Goal: Information Seeking & Learning: Learn about a topic

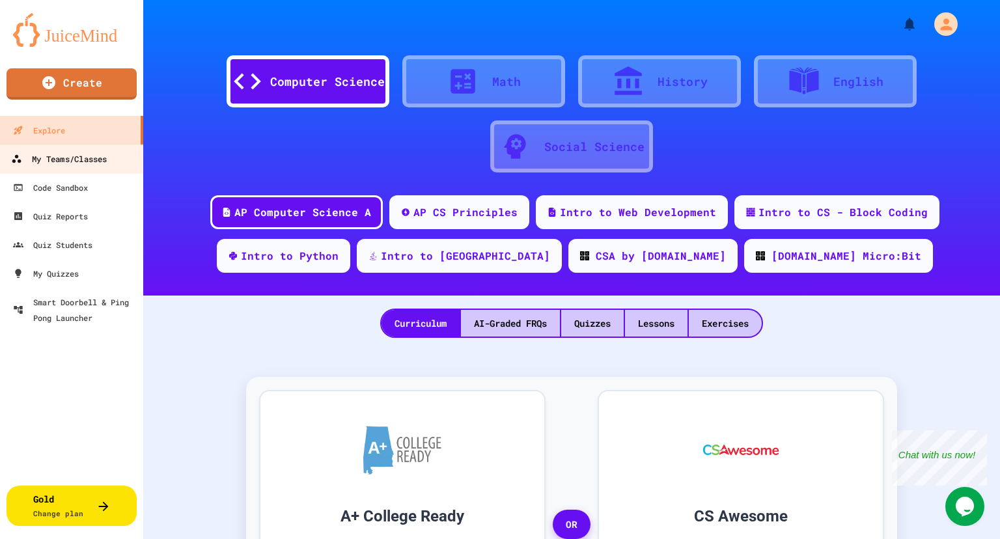
click at [74, 156] on div "My Teams/Classes" at bounding box center [59, 159] width 96 height 16
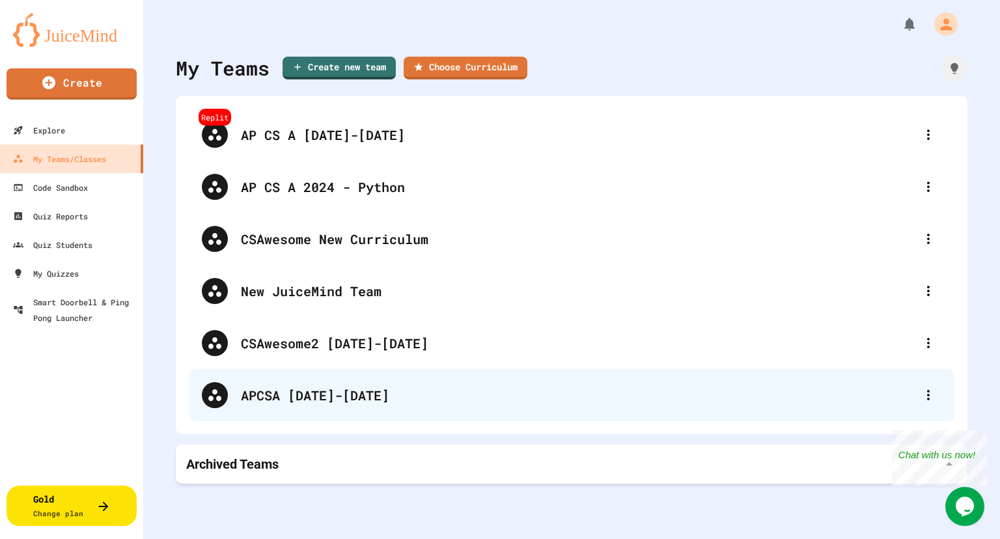
click at [309, 397] on div "APCSA [DATE]-[DATE]" at bounding box center [578, 395] width 674 height 20
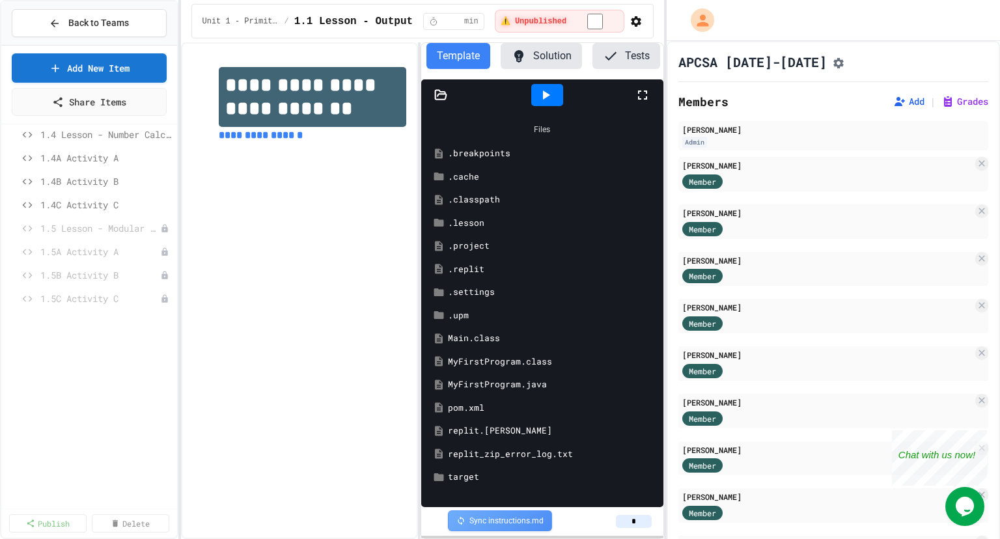
scroll to position [292, 0]
click at [85, 224] on span "1.5 Lesson - Modular Division" at bounding box center [93, 228] width 107 height 14
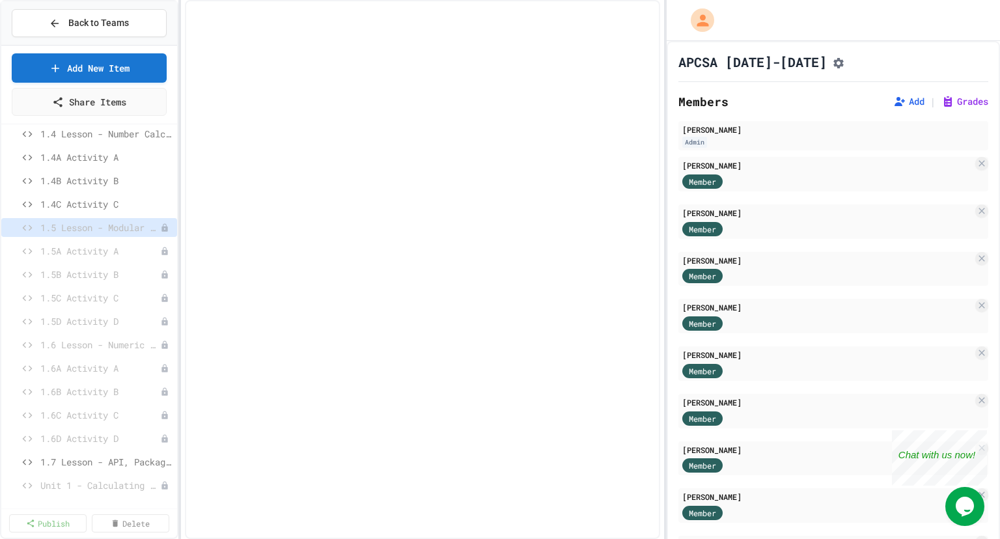
scroll to position [281, 0]
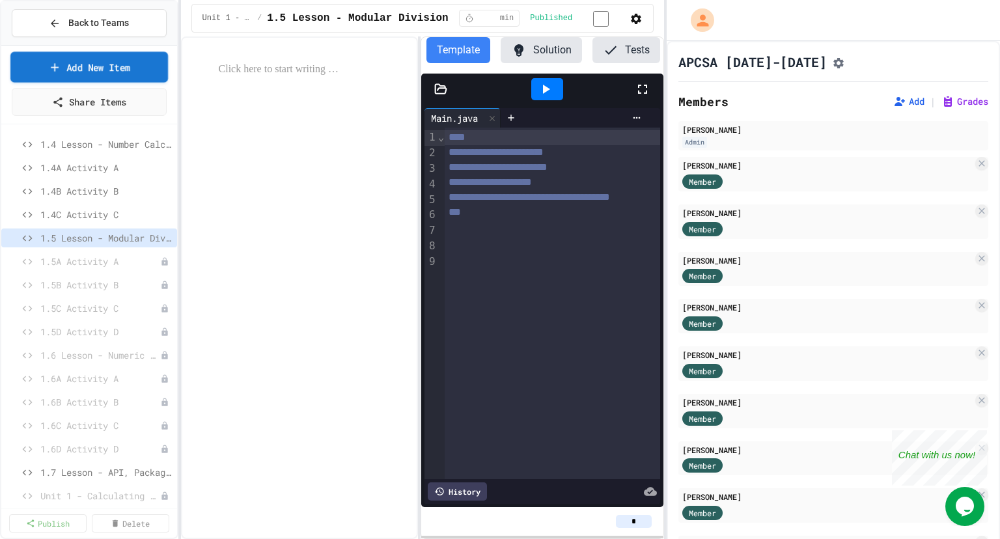
click at [141, 60] on link "Add New Item" at bounding box center [89, 66] width 158 height 31
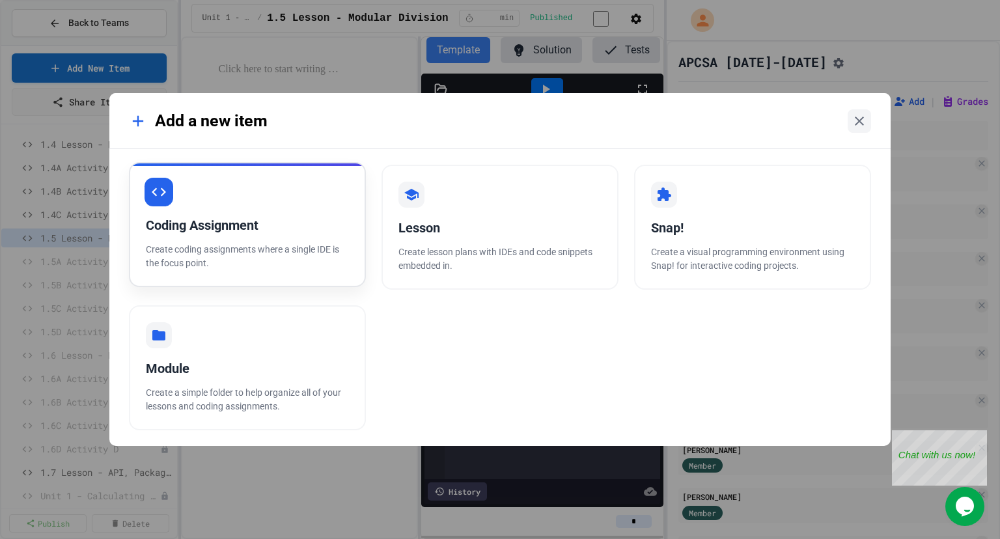
click at [234, 192] on div "Coding Assignment Create coding assignments where a single IDE is the focus poi…" at bounding box center [247, 224] width 237 height 125
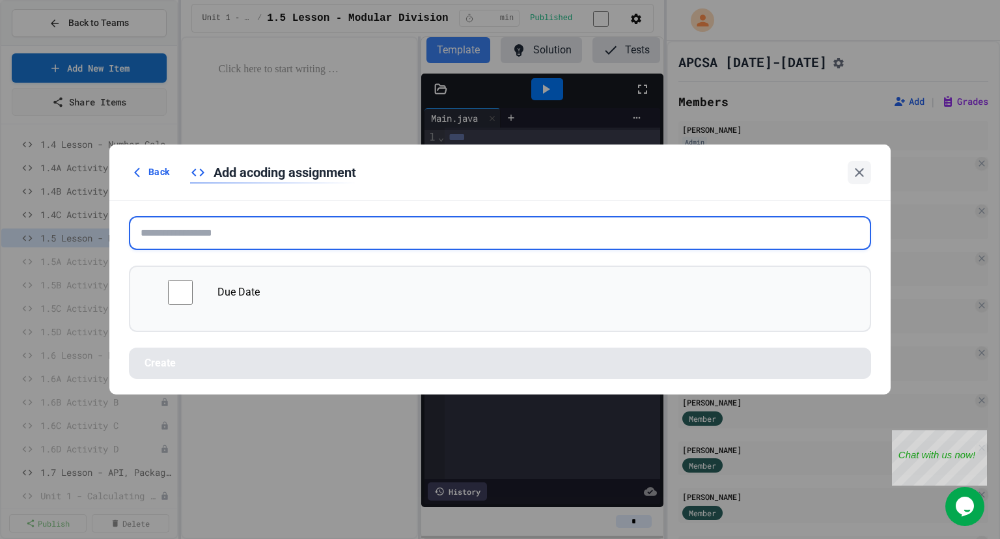
click at [327, 234] on input "text" at bounding box center [500, 233] width 742 height 34
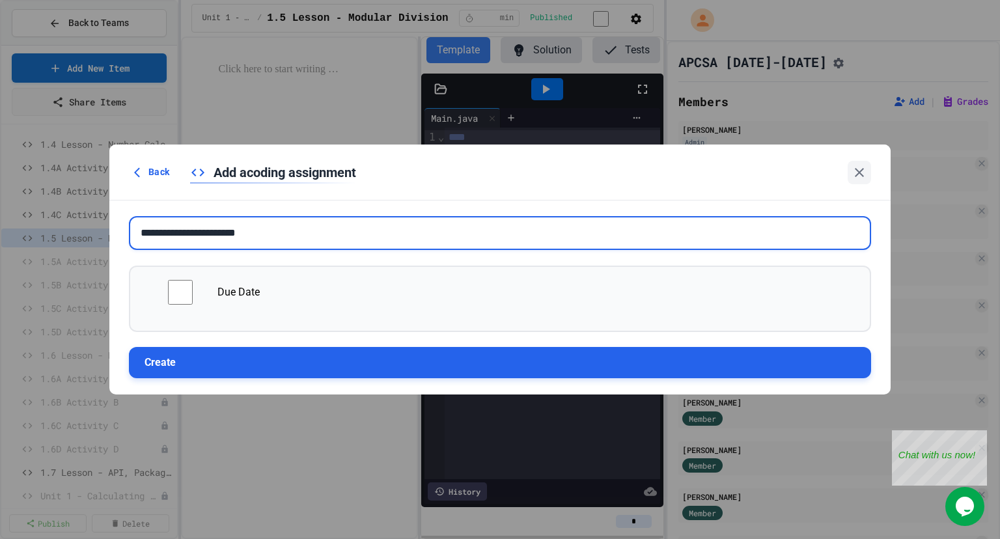
type input "**********"
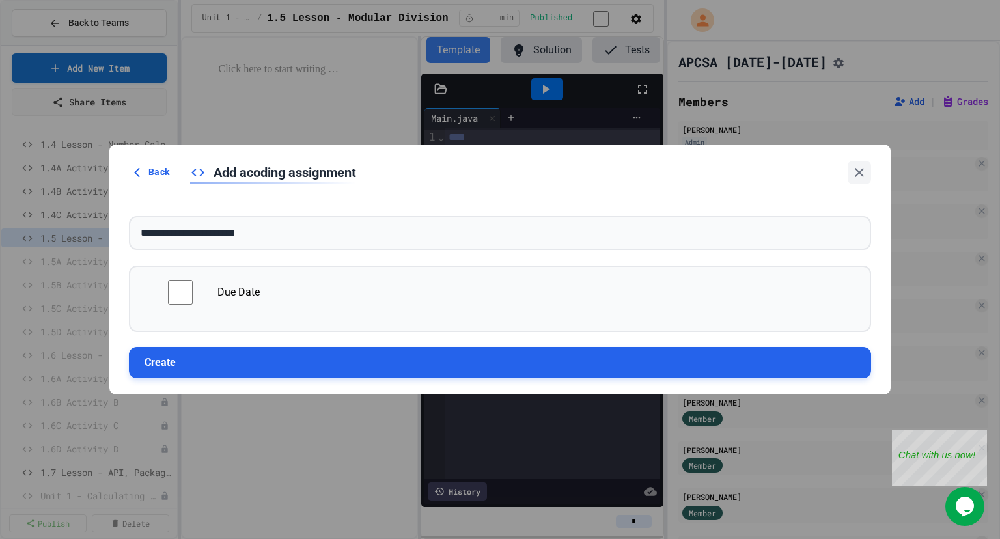
click at [210, 347] on button "Create" at bounding box center [500, 362] width 742 height 31
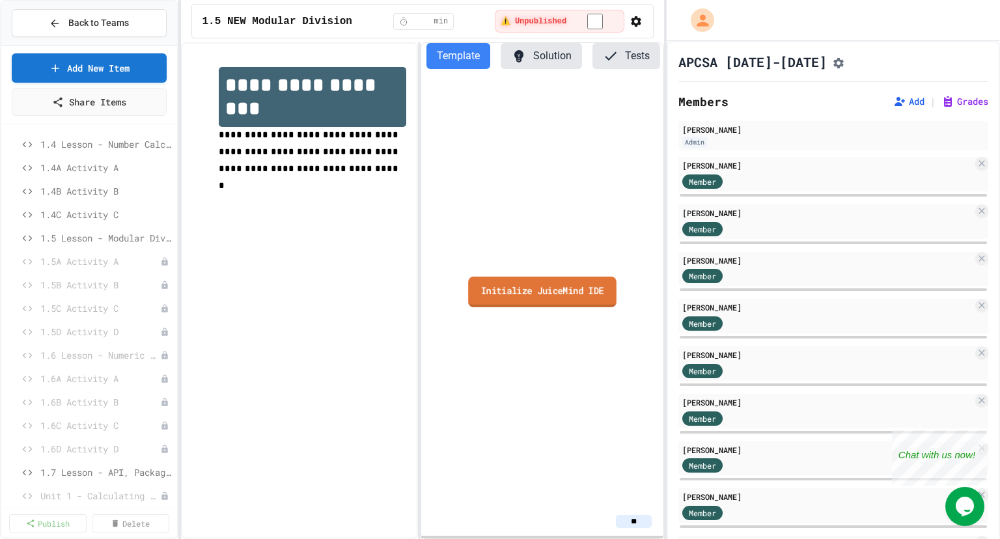
click at [519, 285] on link "Initialize JuiceMind IDE" at bounding box center [542, 292] width 148 height 31
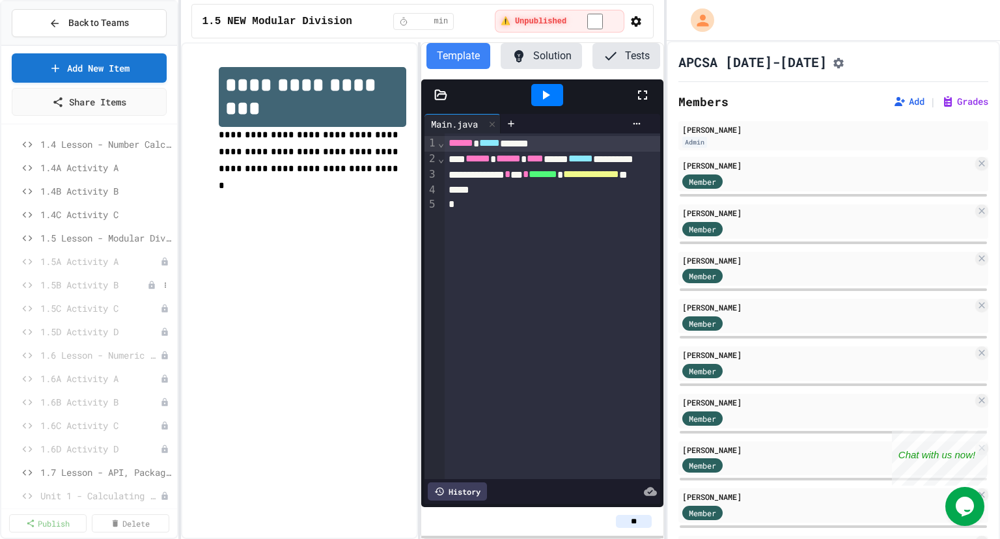
scroll to position [315, 0]
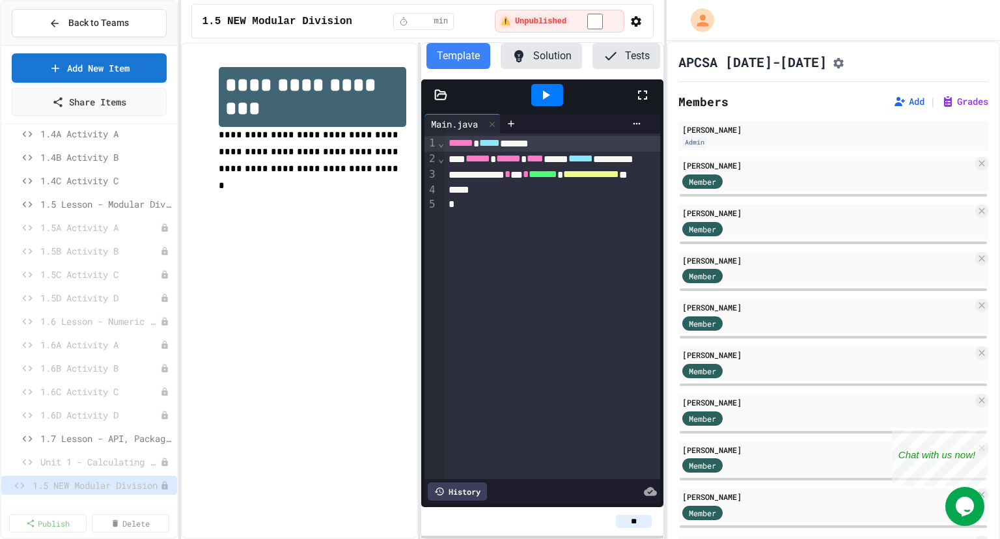
click at [521, 178] on div "**********" at bounding box center [573, 175] width 257 height 16
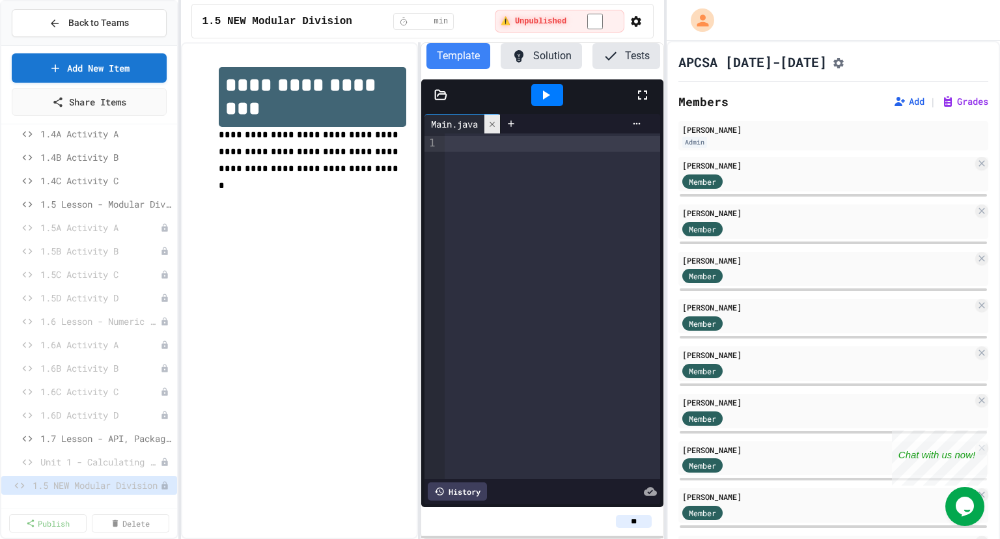
click at [494, 126] on icon at bounding box center [492, 124] width 9 height 9
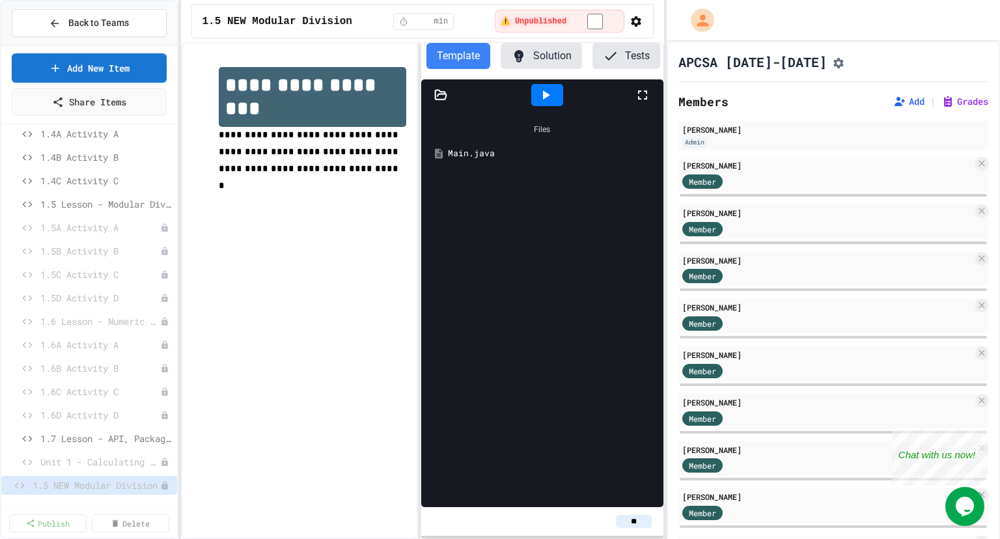
click at [445, 92] on icon at bounding box center [440, 94] width 11 height 9
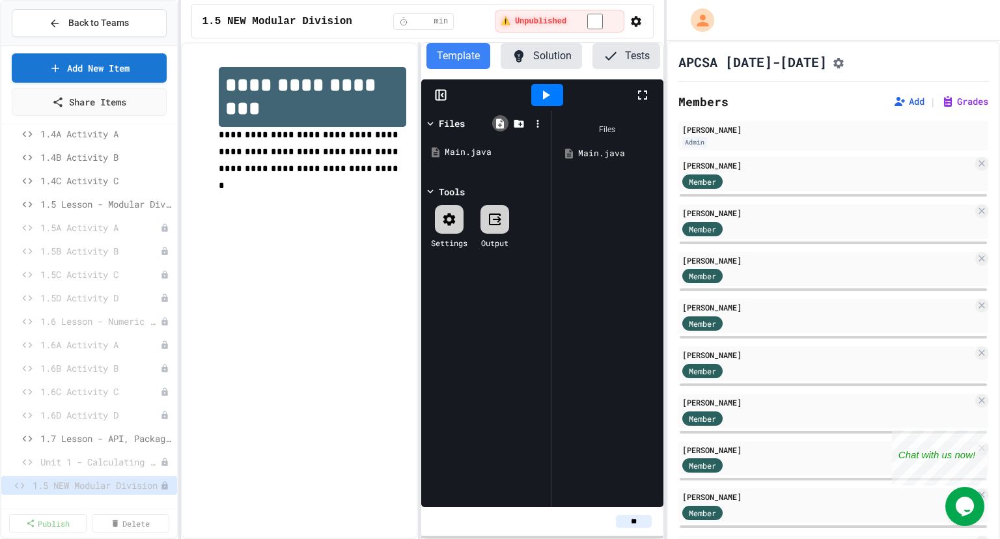
click at [501, 122] on icon at bounding box center [500, 123] width 8 height 10
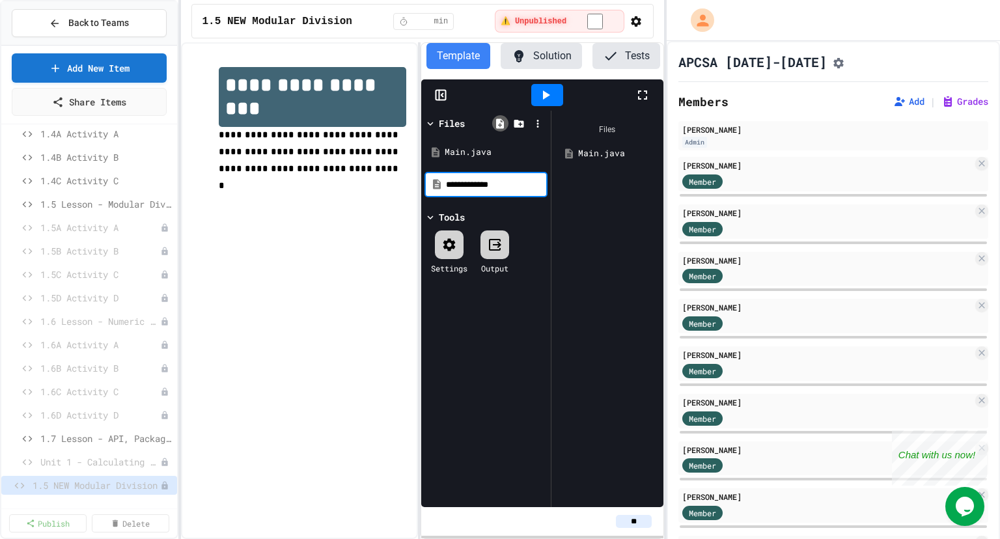
type input "**********"
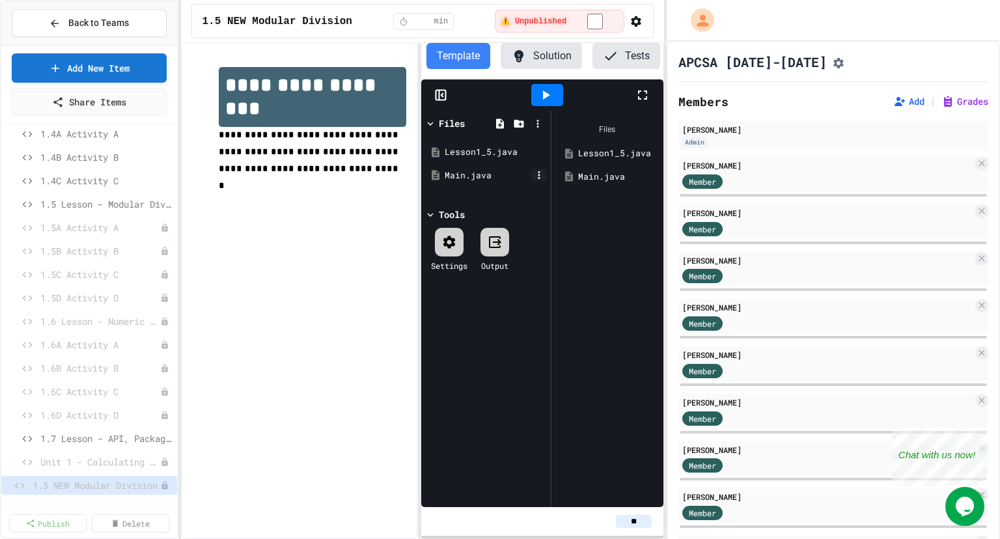
click at [542, 175] on icon at bounding box center [539, 175] width 12 height 12
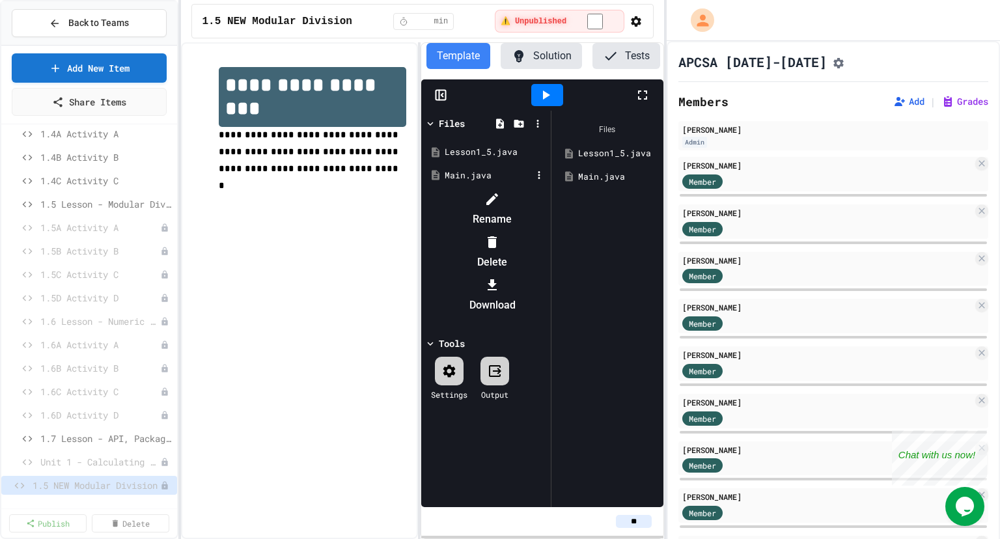
click at [548, 231] on li "Delete" at bounding box center [493, 252] width 110 height 42
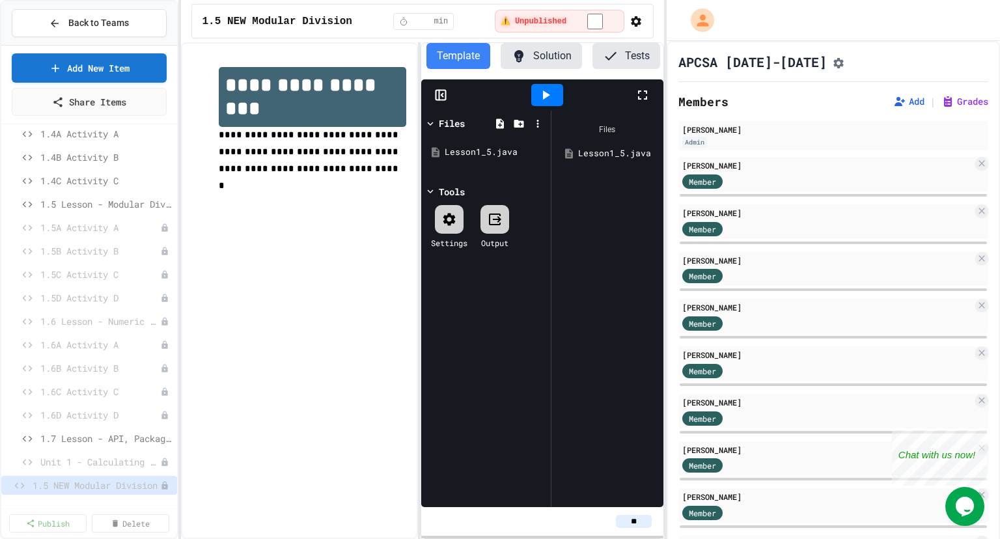
click at [449, 215] on icon at bounding box center [449, 219] width 12 height 12
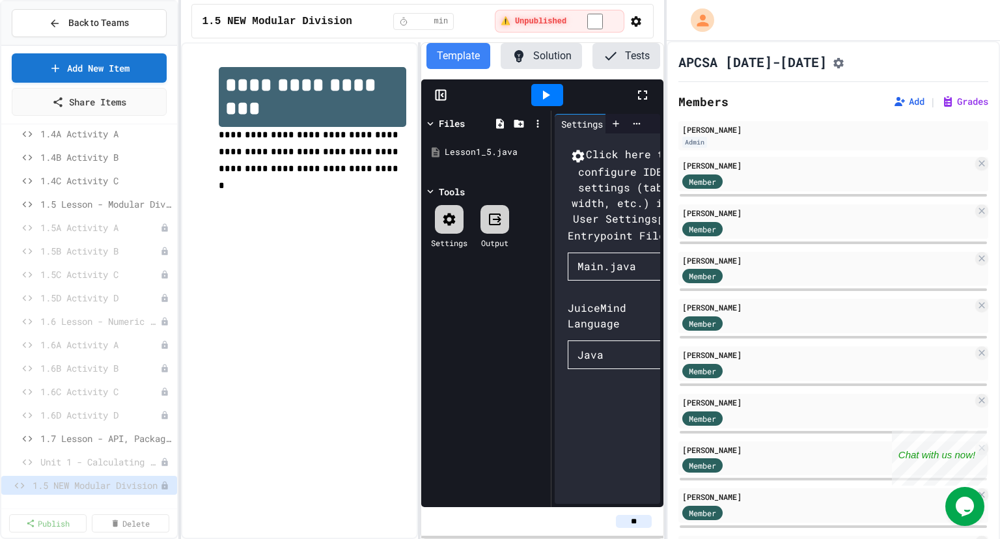
click at [598, 274] on div "Main.java" at bounding box center [606, 266] width 59 height 16
click at [601, 303] on li "Lesson1_5.java" at bounding box center [626, 292] width 91 height 21
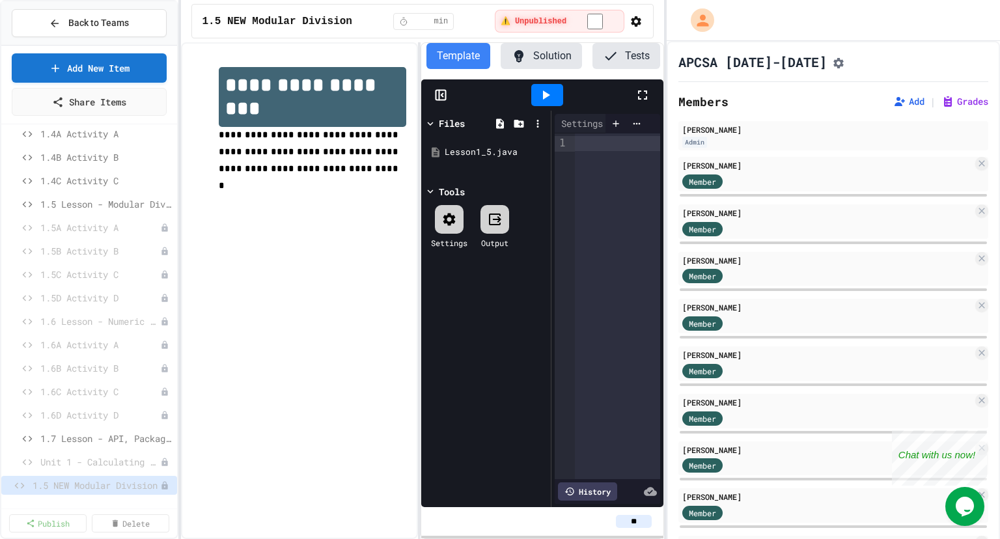
click at [442, 96] on icon at bounding box center [442, 95] width 2 height 3
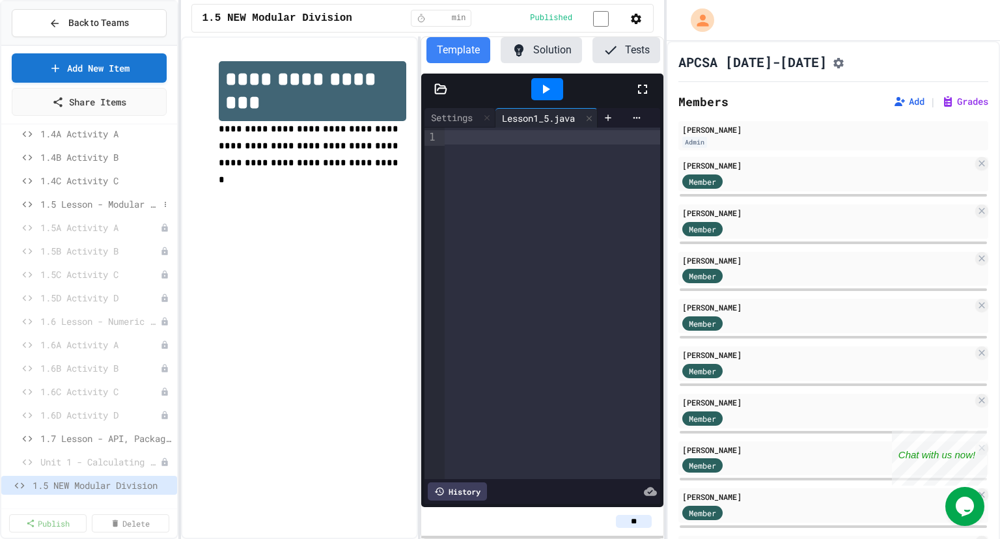
click at [105, 204] on span "1.5 Lesson - Modular Division" at bounding box center [99, 204] width 118 height 14
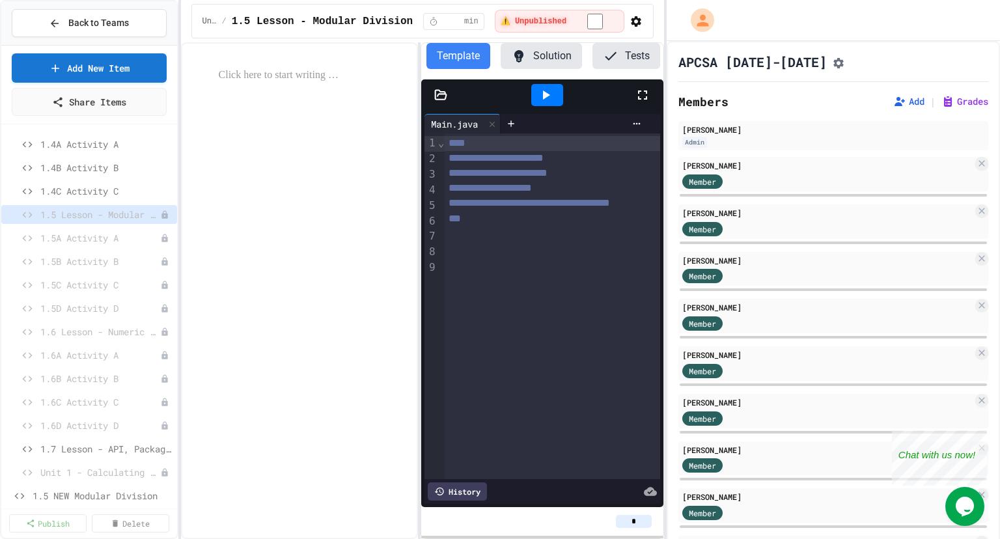
click at [257, 239] on div at bounding box center [299, 290] width 237 height 497
click at [76, 238] on span "1.5A Activity A" at bounding box center [93, 238] width 107 height 14
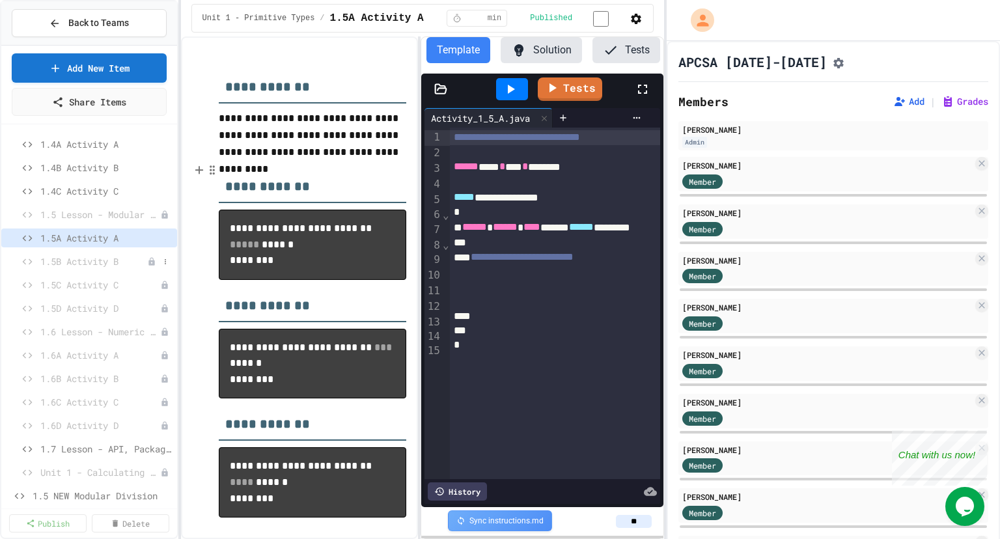
click at [84, 262] on span "1.5B Activity B" at bounding box center [93, 262] width 107 height 14
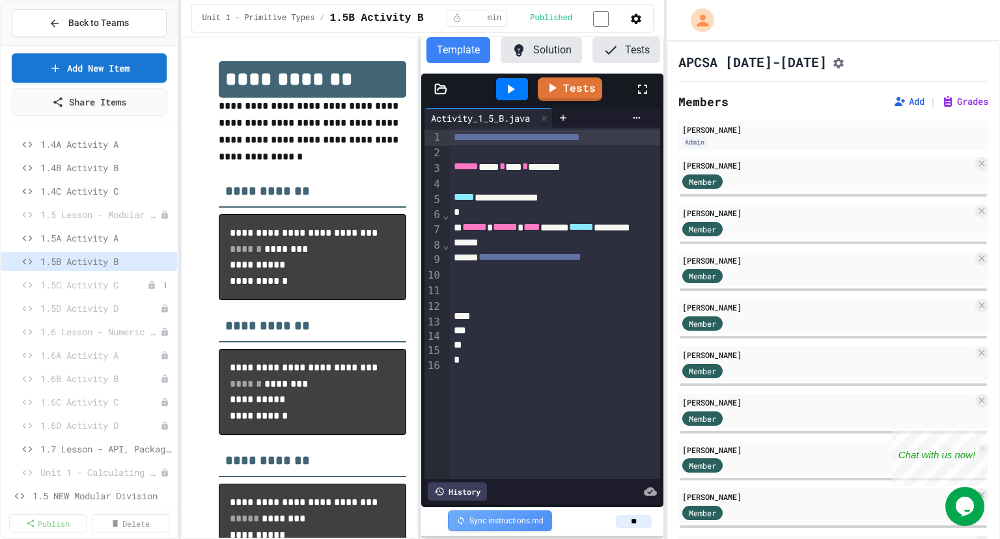
click at [122, 285] on span "1.5C Activity C" at bounding box center [93, 285] width 107 height 14
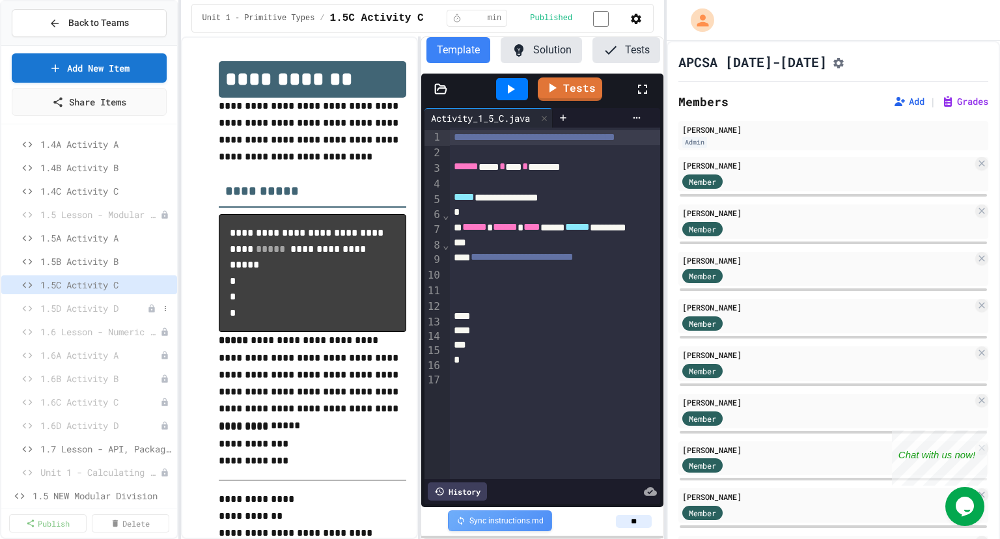
click at [110, 309] on span "1.5D Activity D" at bounding box center [93, 308] width 107 height 14
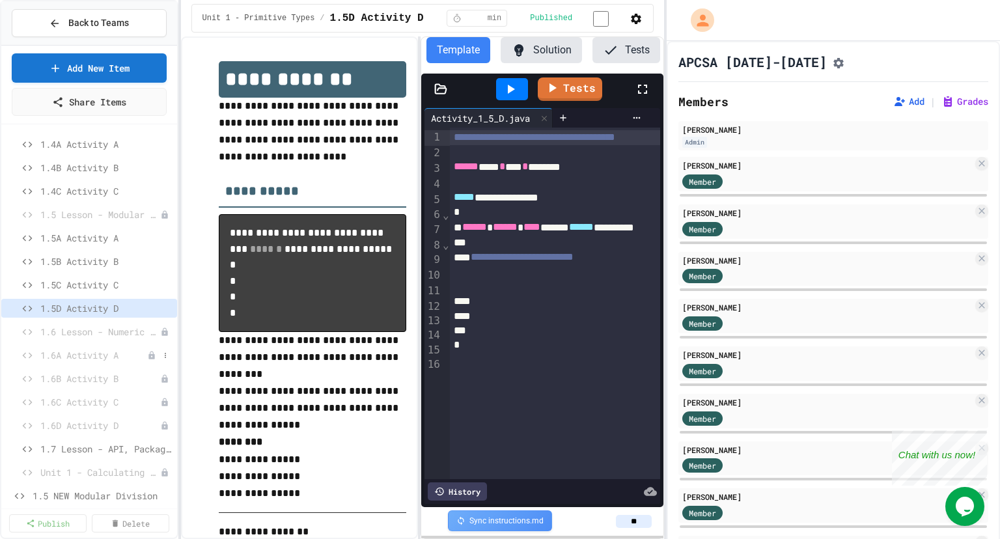
click at [83, 358] on span "1.6A Activity A" at bounding box center [93, 355] width 107 height 14
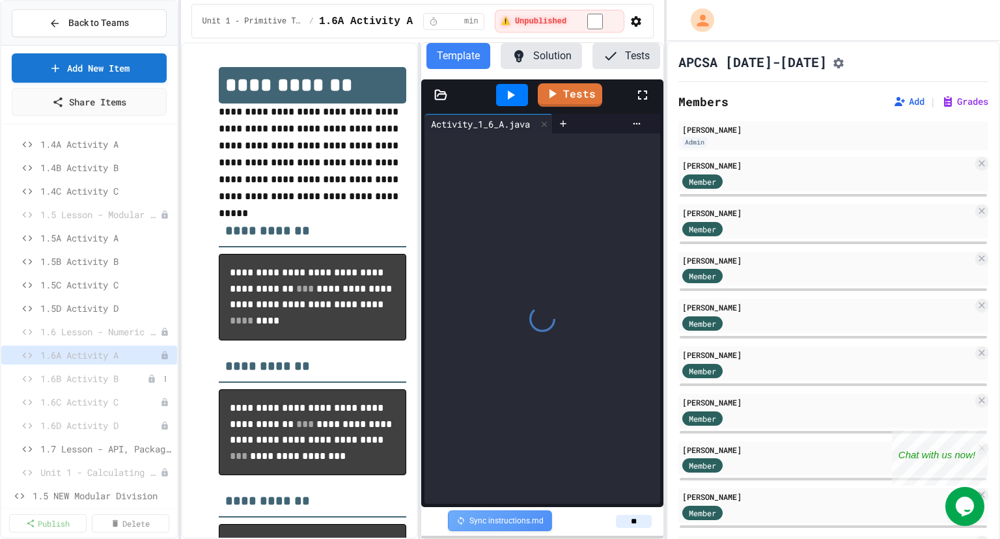
click at [85, 378] on span "1.6B Activity B" at bounding box center [93, 379] width 107 height 14
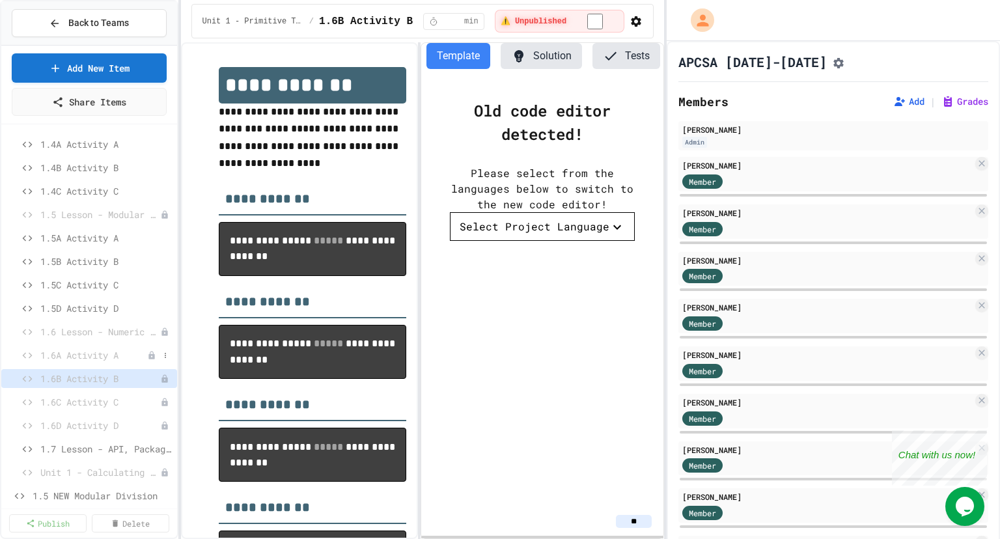
click at [86, 357] on span "1.6A Activity A" at bounding box center [93, 355] width 107 height 14
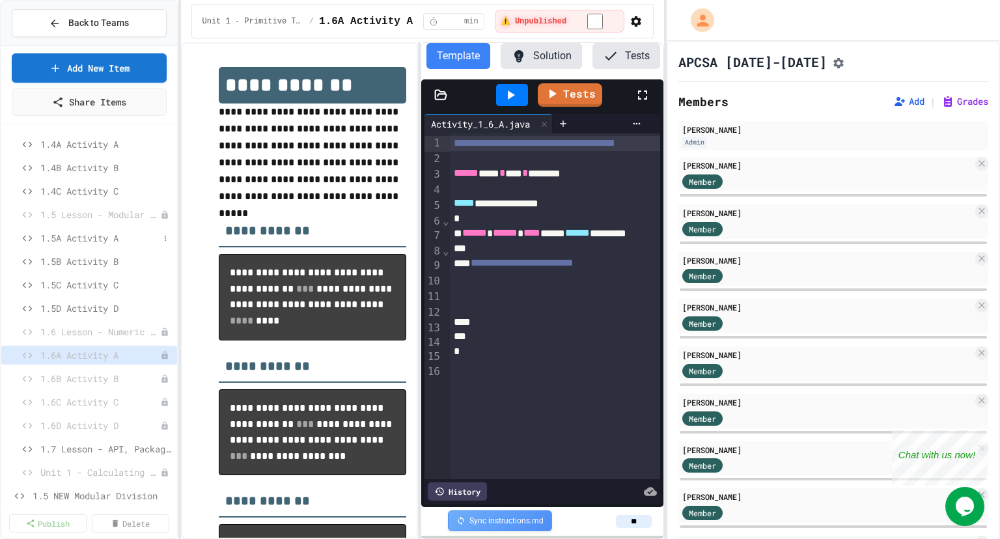
click at [118, 236] on span "1.5A Activity A" at bounding box center [99, 238] width 118 height 14
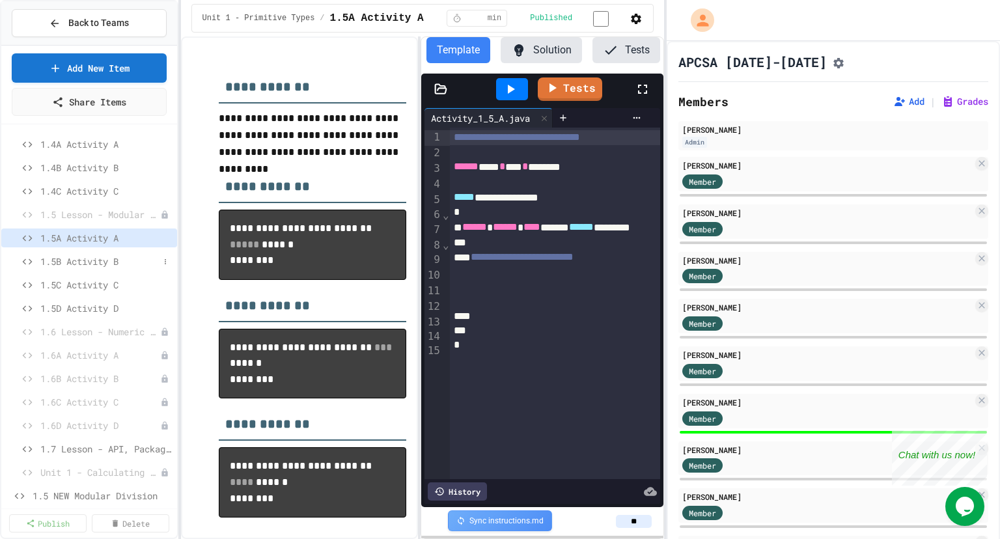
click at [99, 264] on span "1.5B Activity B" at bounding box center [99, 262] width 118 height 14
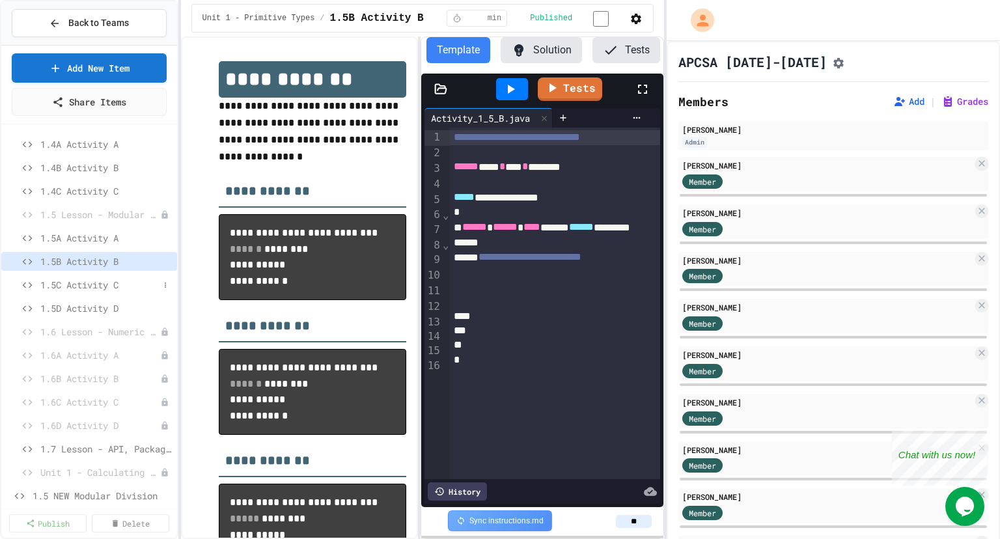
click at [79, 292] on div "1.5C Activity C" at bounding box center [89, 284] width 176 height 19
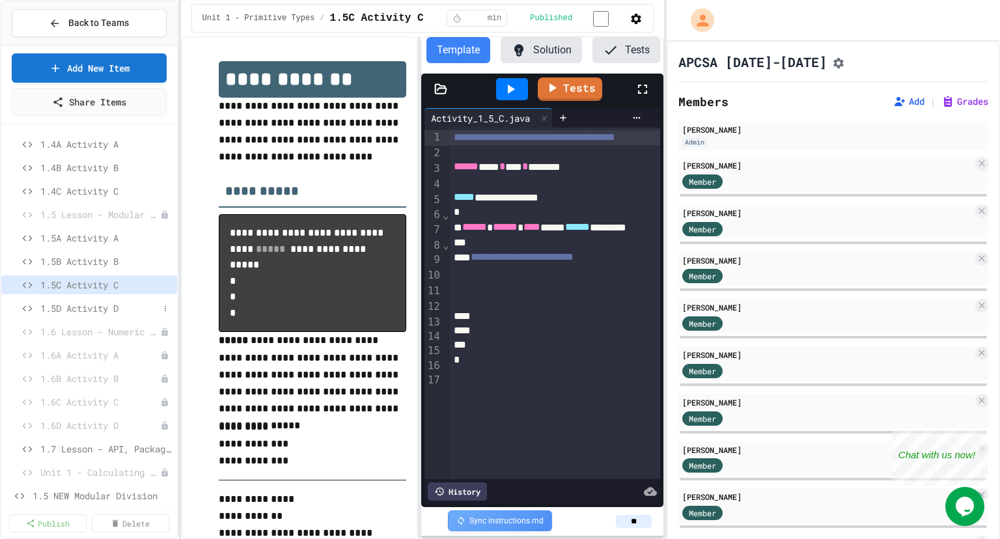
click at [83, 314] on span "1.5D Activity D" at bounding box center [99, 308] width 118 height 14
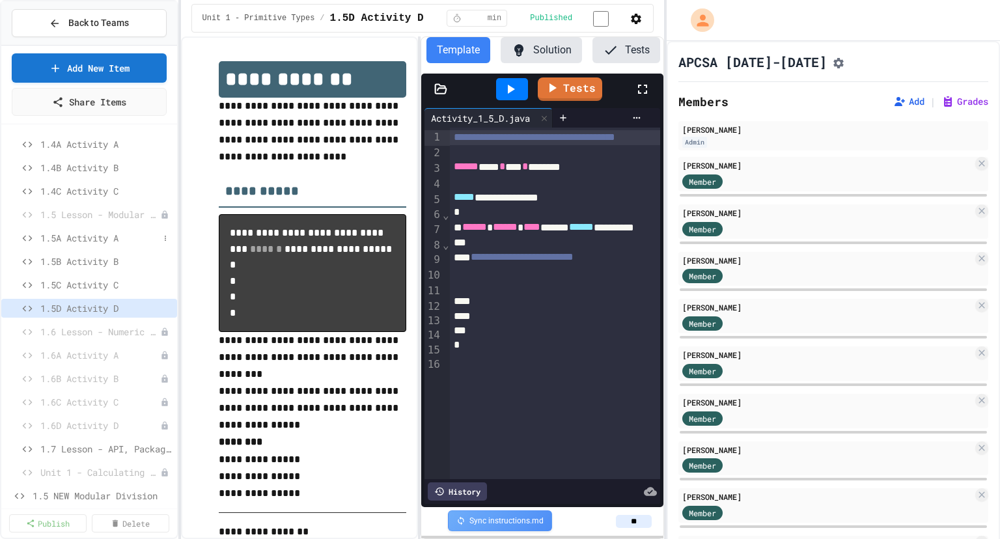
click at [92, 230] on div "1.5A Activity A" at bounding box center [89, 238] width 176 height 19
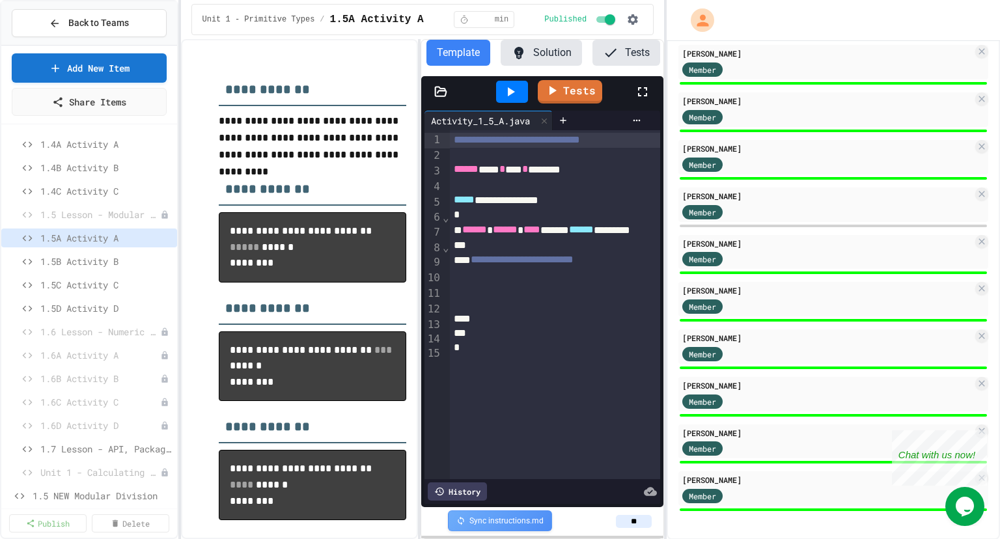
scroll to position [831, 0]
click at [75, 309] on span "1.5D Activity D" at bounding box center [99, 308] width 118 height 14
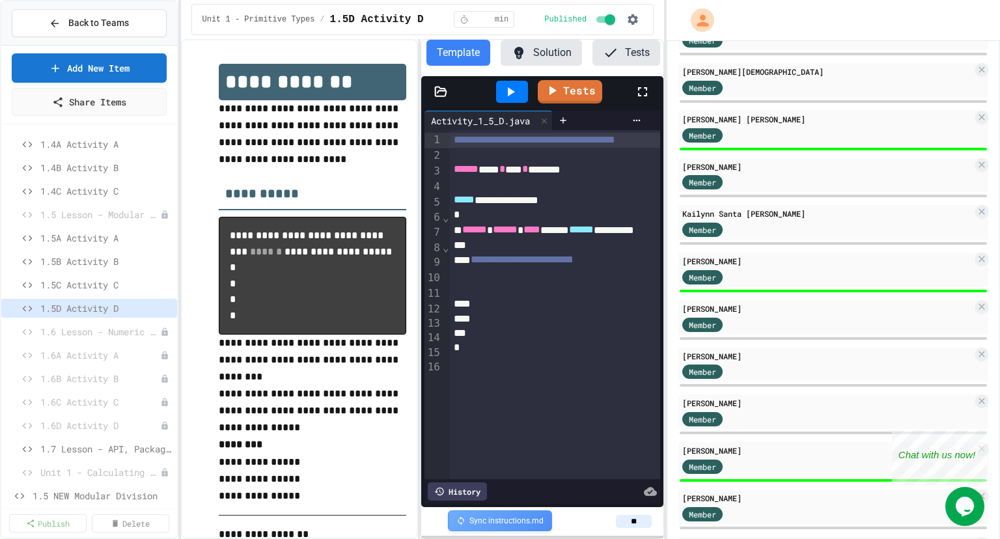
scroll to position [479, 0]
click at [111, 281] on span "1.5C Activity C" at bounding box center [99, 285] width 118 height 14
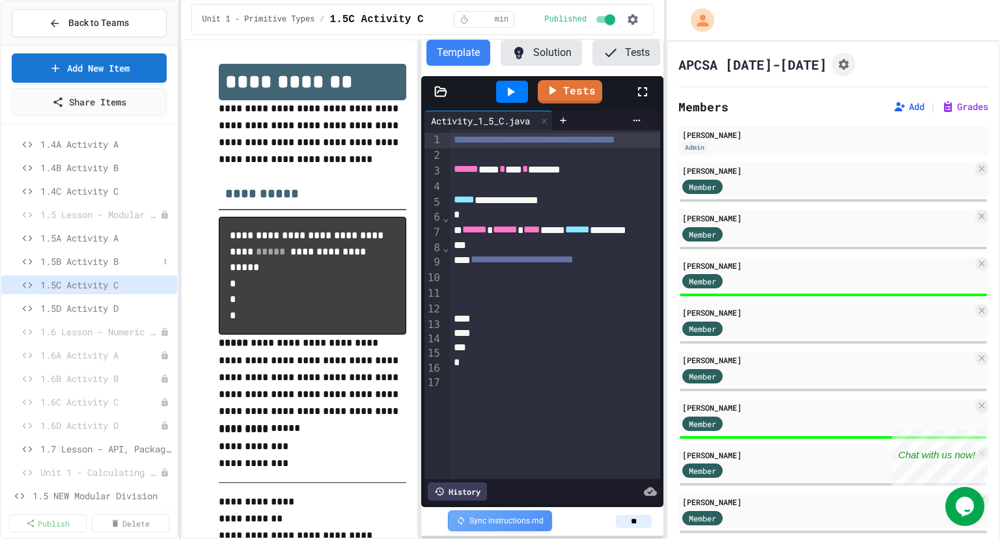
click at [107, 264] on span "1.5B Activity B" at bounding box center [99, 262] width 118 height 14
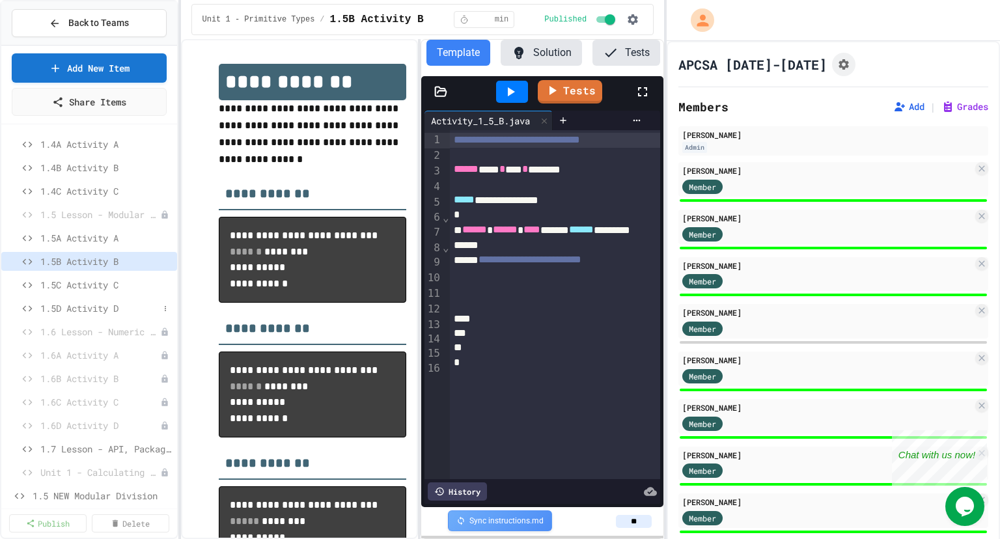
click at [66, 311] on span "1.5D Activity D" at bounding box center [99, 308] width 118 height 14
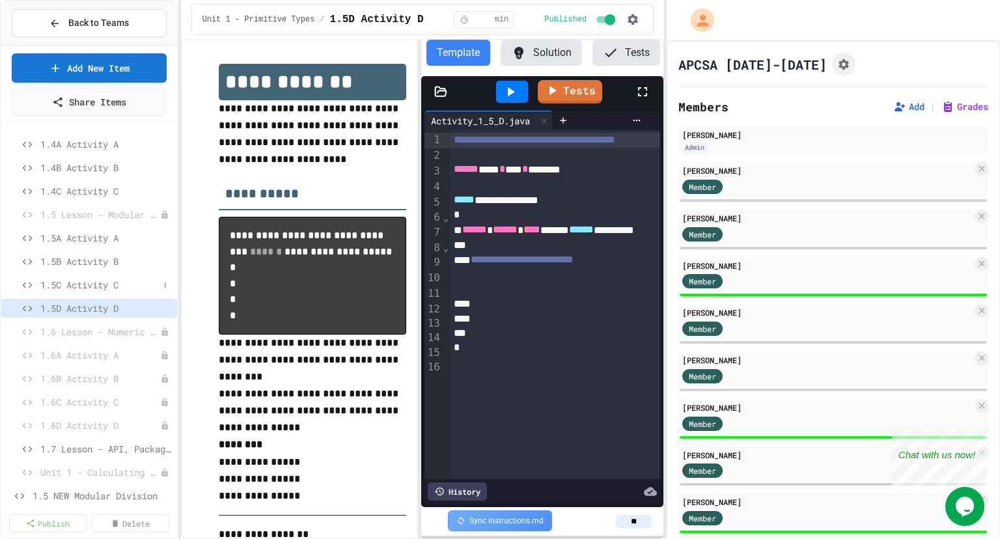
click at [74, 285] on span "1.5C Activity C" at bounding box center [99, 285] width 118 height 14
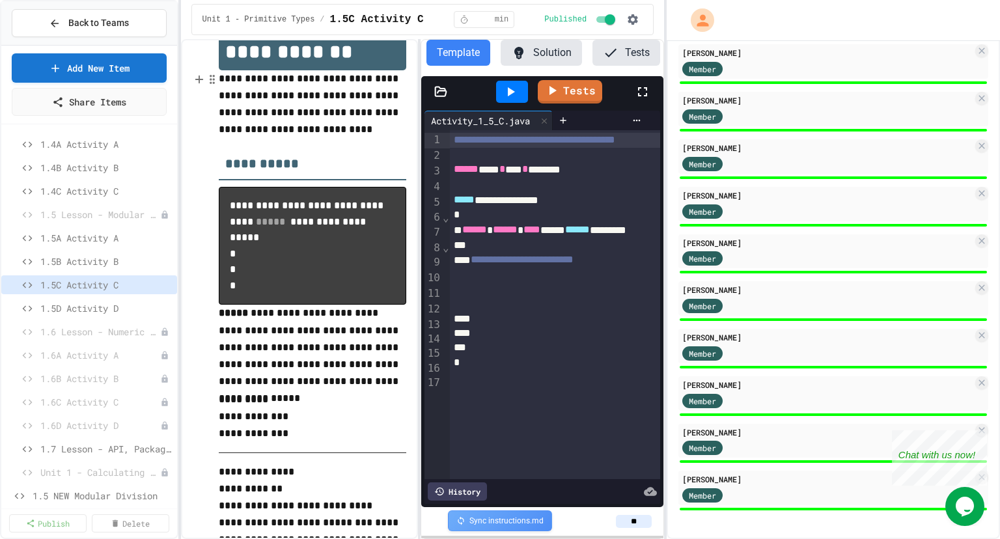
scroll to position [31, 0]
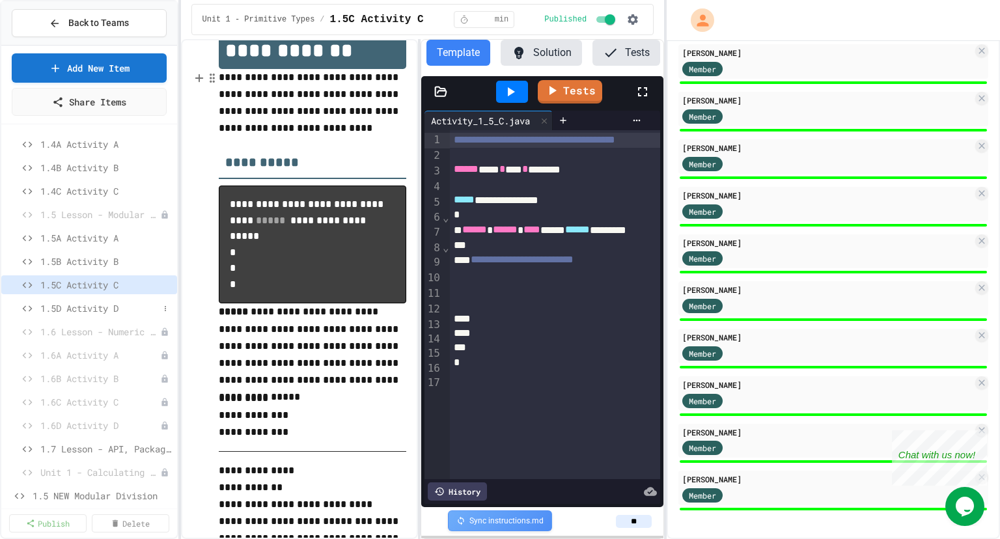
click at [63, 308] on span "1.5D Activity D" at bounding box center [99, 308] width 118 height 14
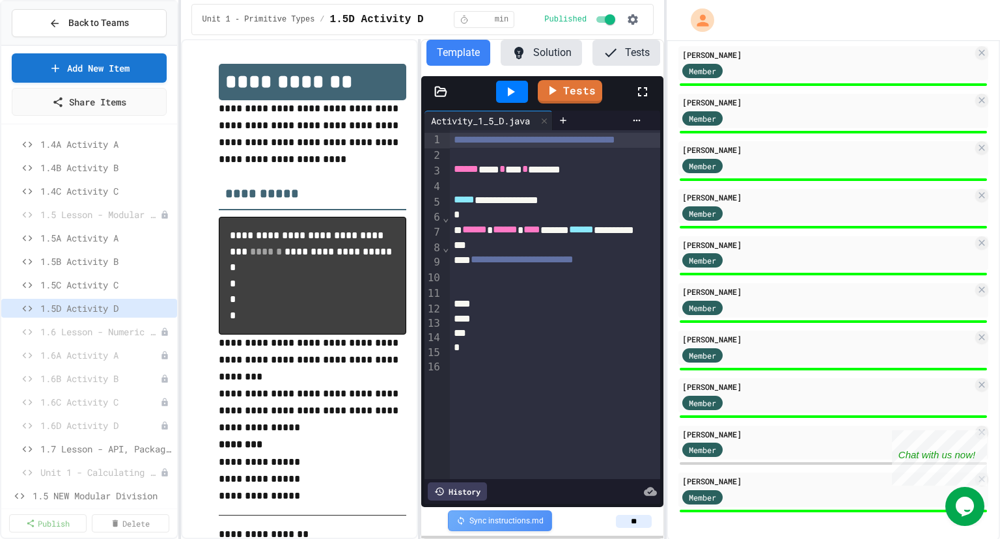
scroll to position [831, 0]
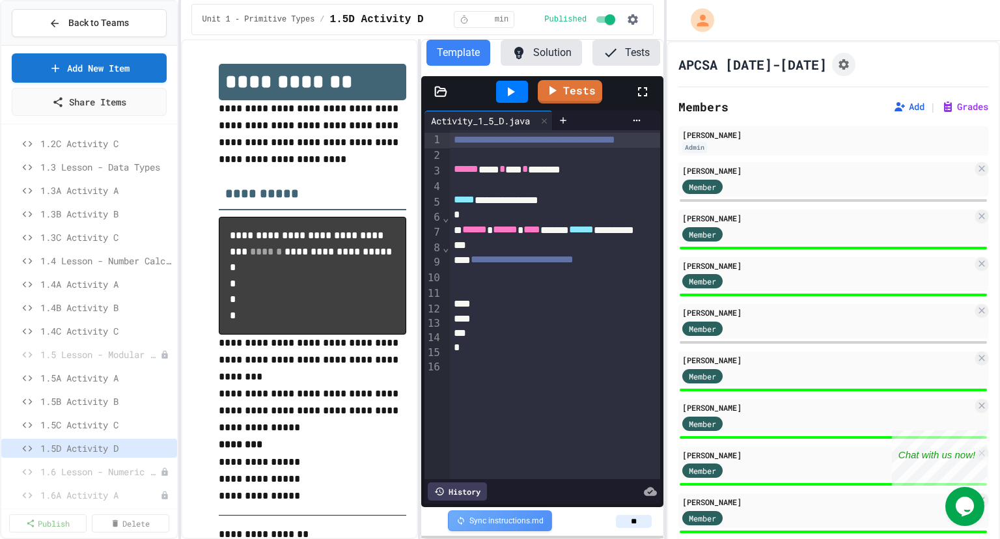
scroll to position [165, 0]
click at [81, 380] on span "1.5A Activity A" at bounding box center [99, 377] width 118 height 14
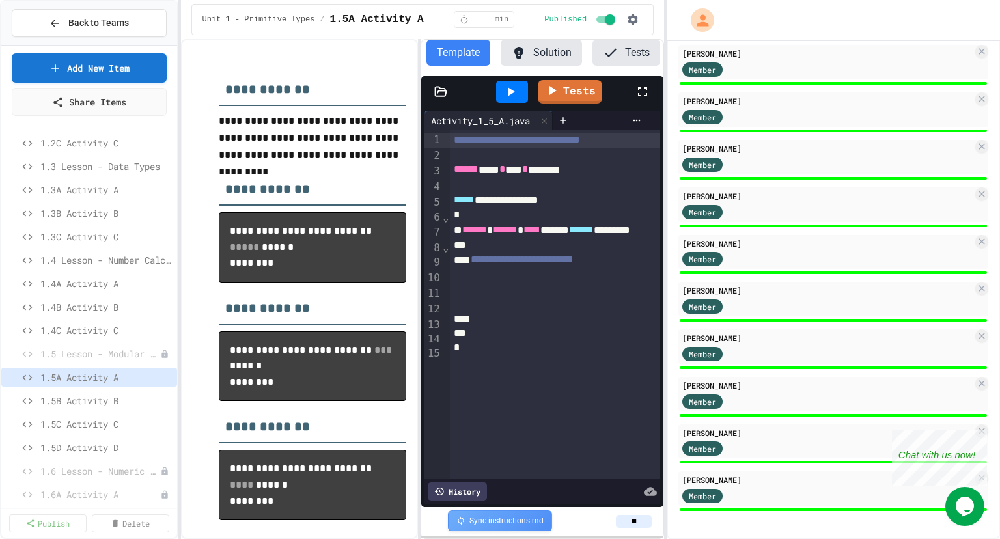
scroll to position [831, 0]
click at [118, 404] on span "1.5B Activity B" at bounding box center [99, 401] width 118 height 14
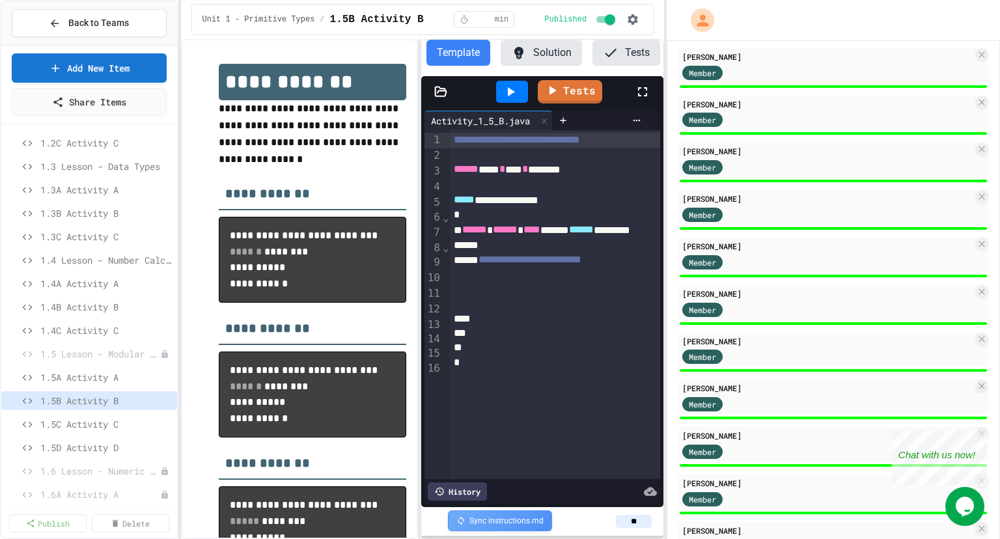
scroll to position [741, 0]
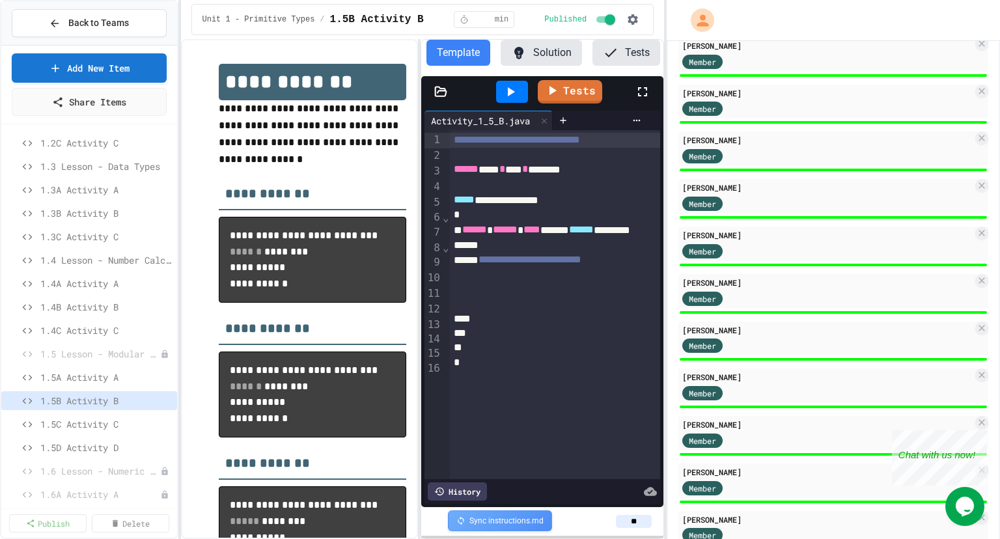
click at [477, 355] on div at bounding box center [573, 348] width 246 height 14
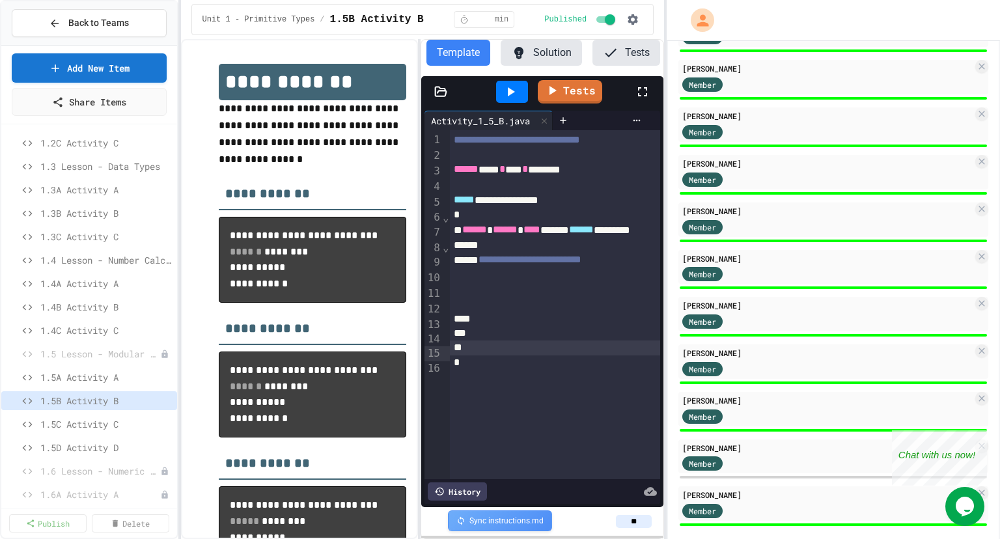
scroll to position [831, 0]
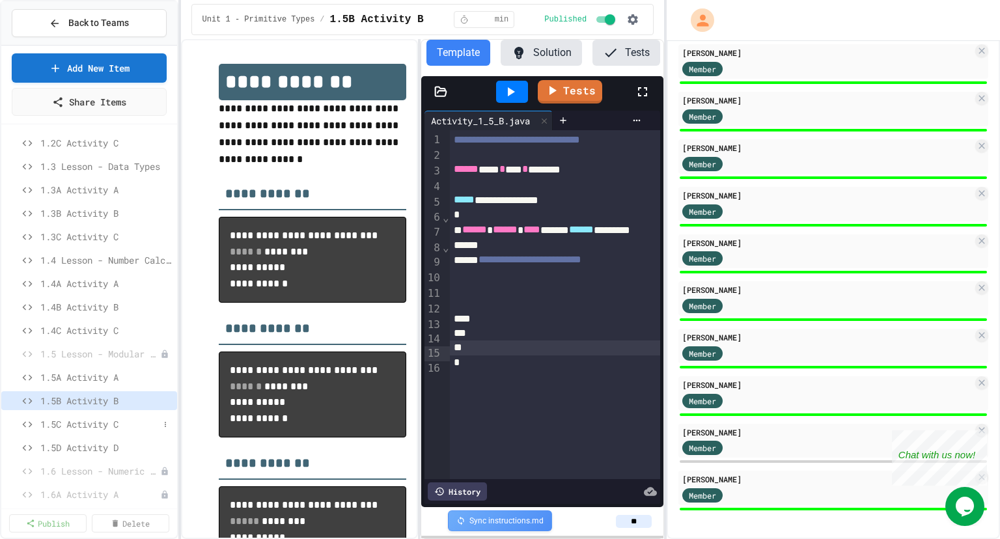
click at [61, 421] on span "1.5C Activity C" at bounding box center [99, 424] width 118 height 14
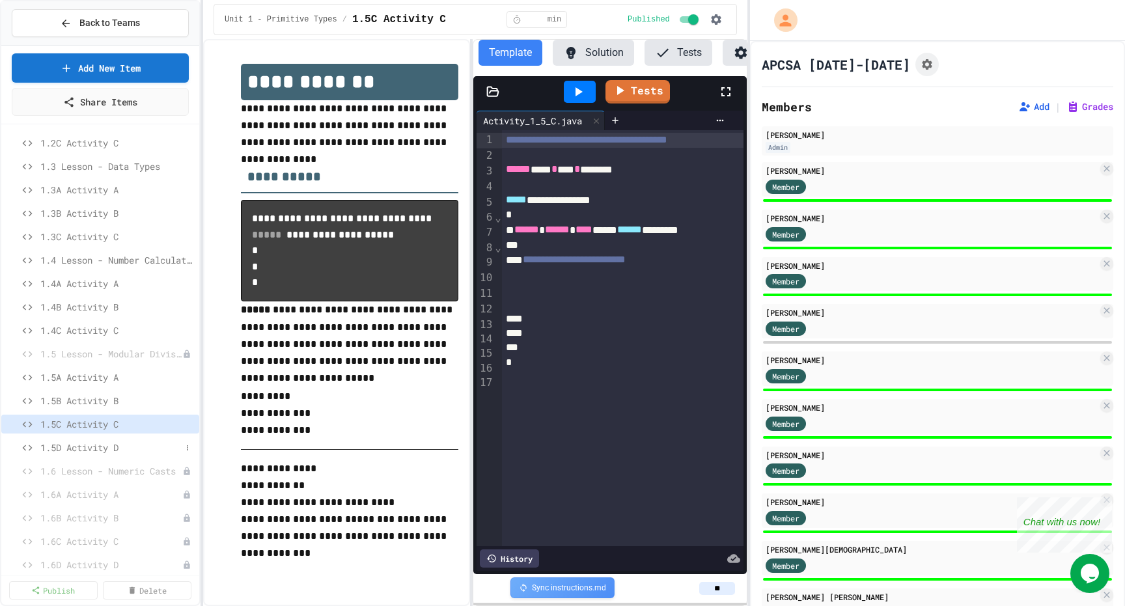
click at [108, 449] on span "1.5D Activity D" at bounding box center [110, 448] width 141 height 14
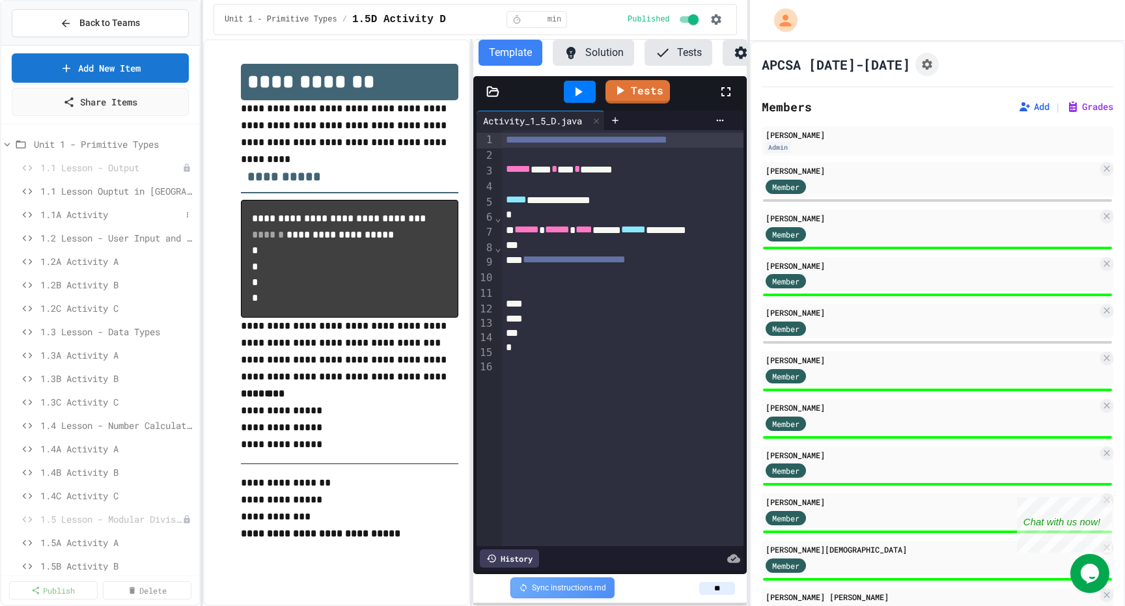
click at [72, 210] on span "1.1A Activity" at bounding box center [110, 215] width 141 height 14
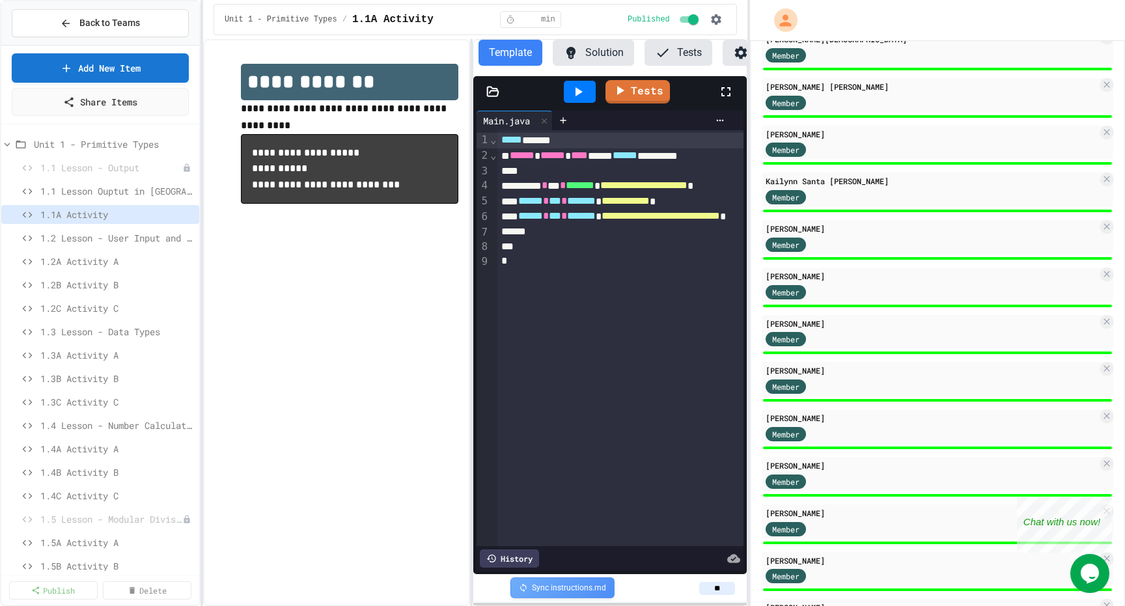
scroll to position [510, 0]
click at [88, 265] on span "1.2A Activity A" at bounding box center [110, 262] width 141 height 14
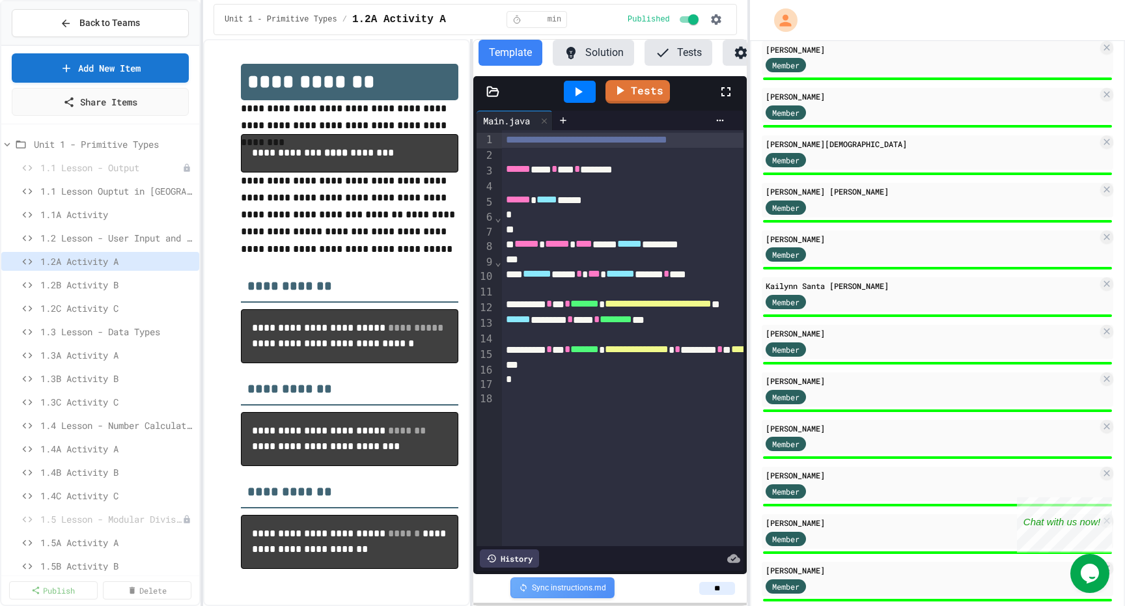
scroll to position [408, 0]
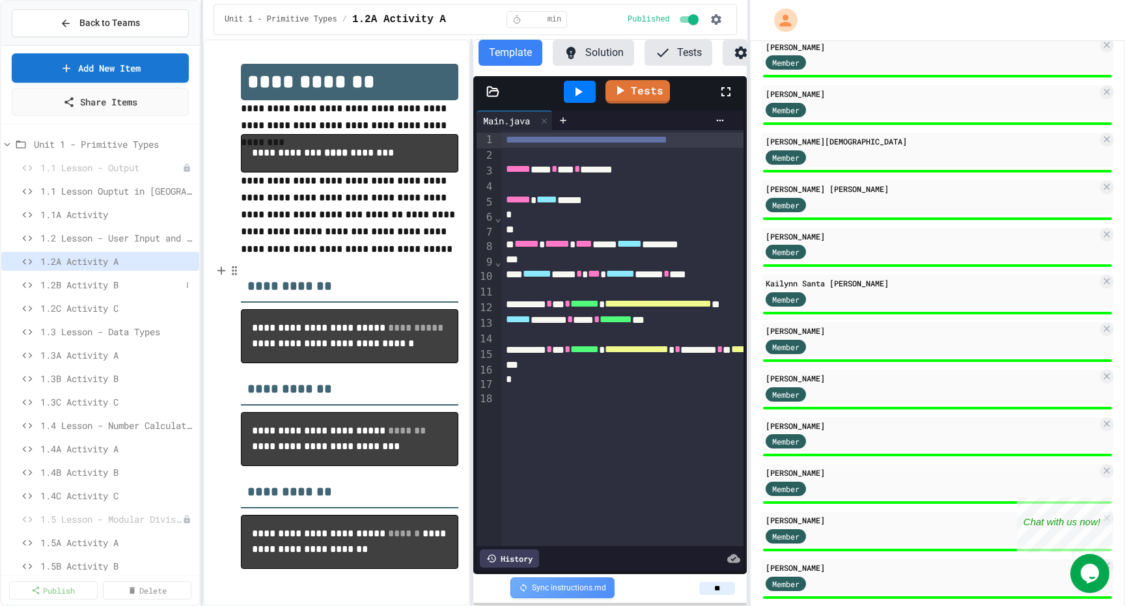
click at [65, 283] on span "1.2B Activity B" at bounding box center [110, 285] width 141 height 14
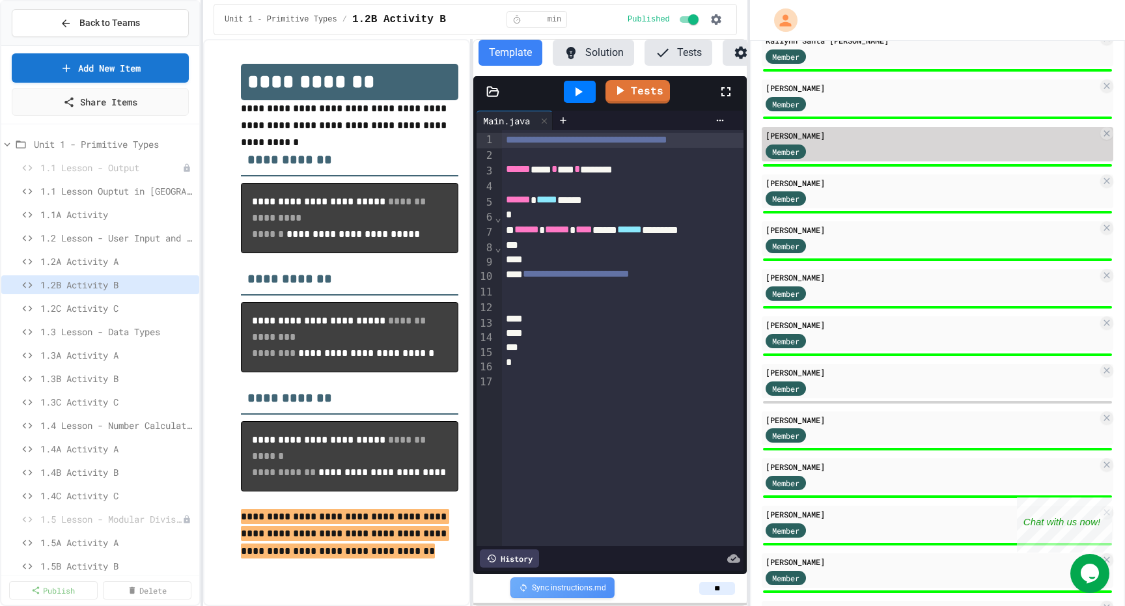
scroll to position [654, 0]
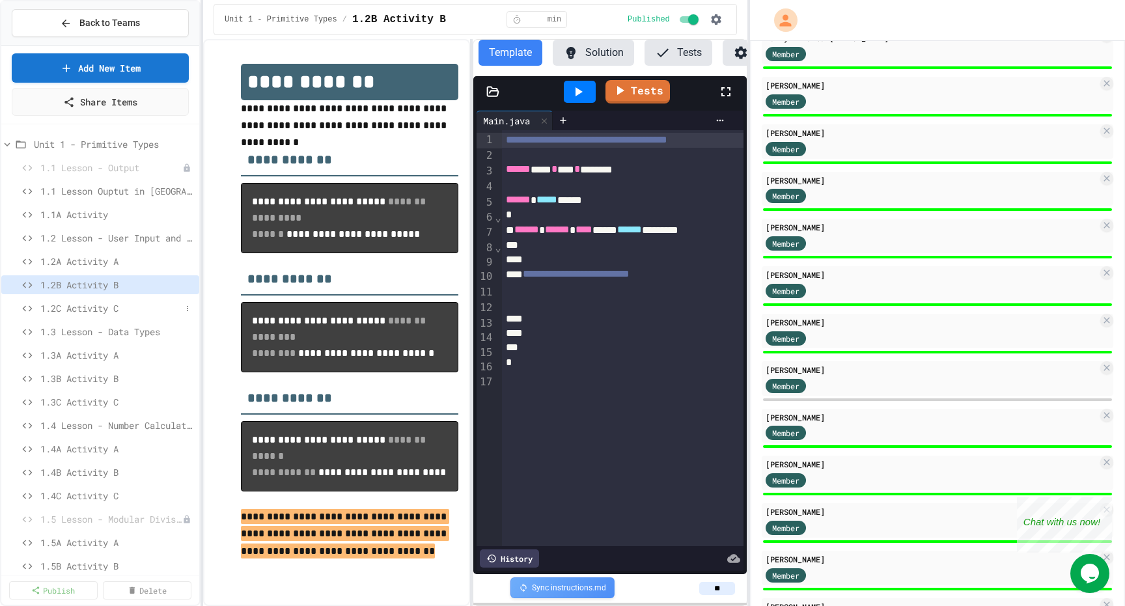
click at [100, 312] on span "1.2C Activity C" at bounding box center [110, 308] width 141 height 14
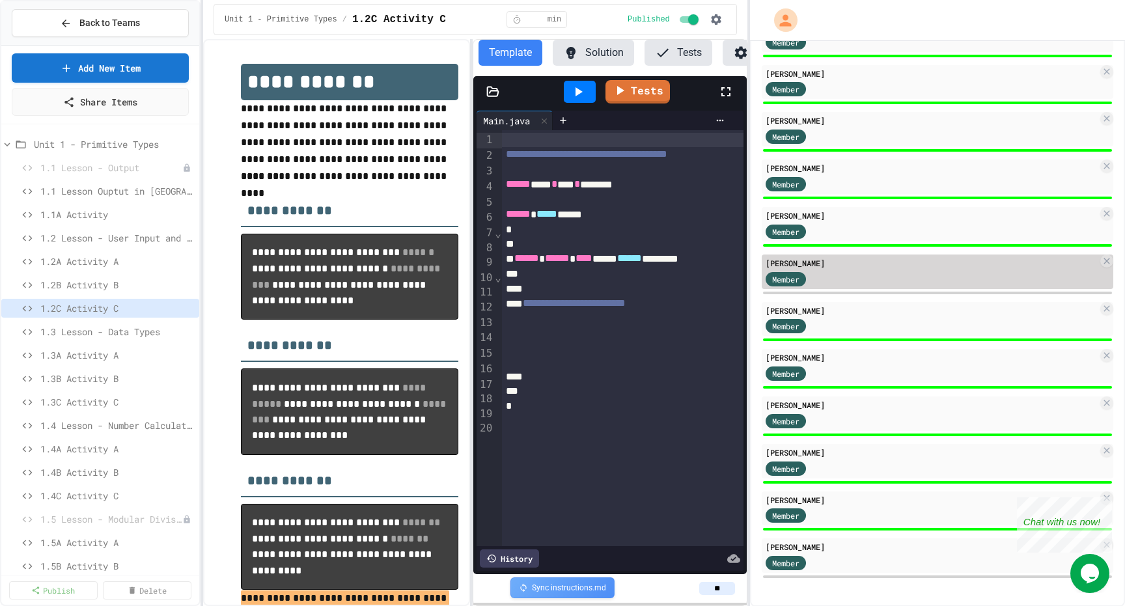
scroll to position [762, 0]
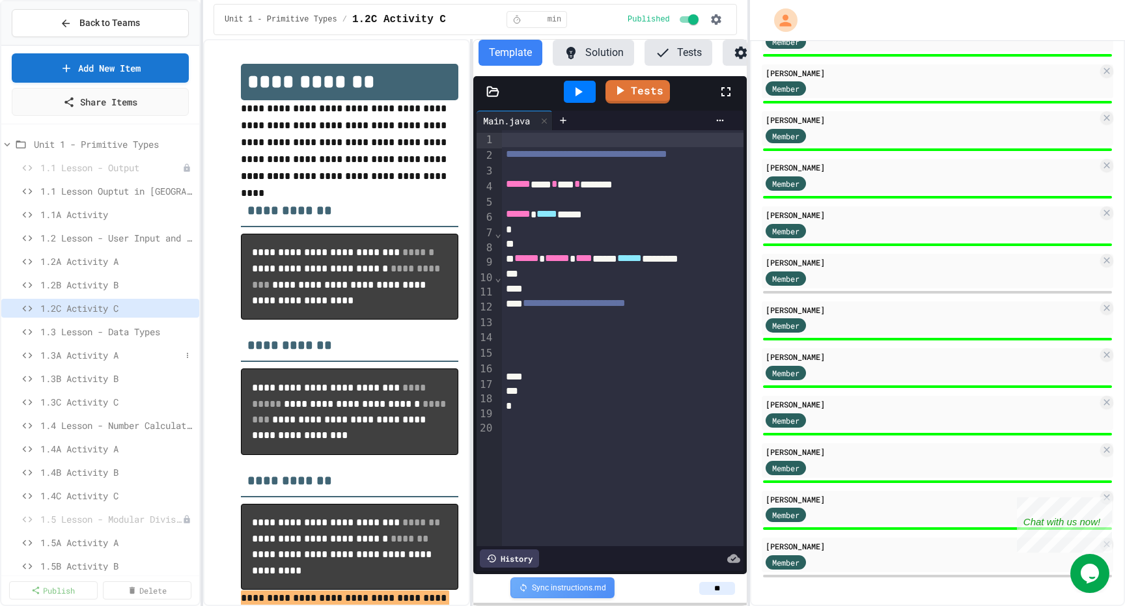
click at [63, 352] on span "1.3A Activity A" at bounding box center [110, 355] width 141 height 14
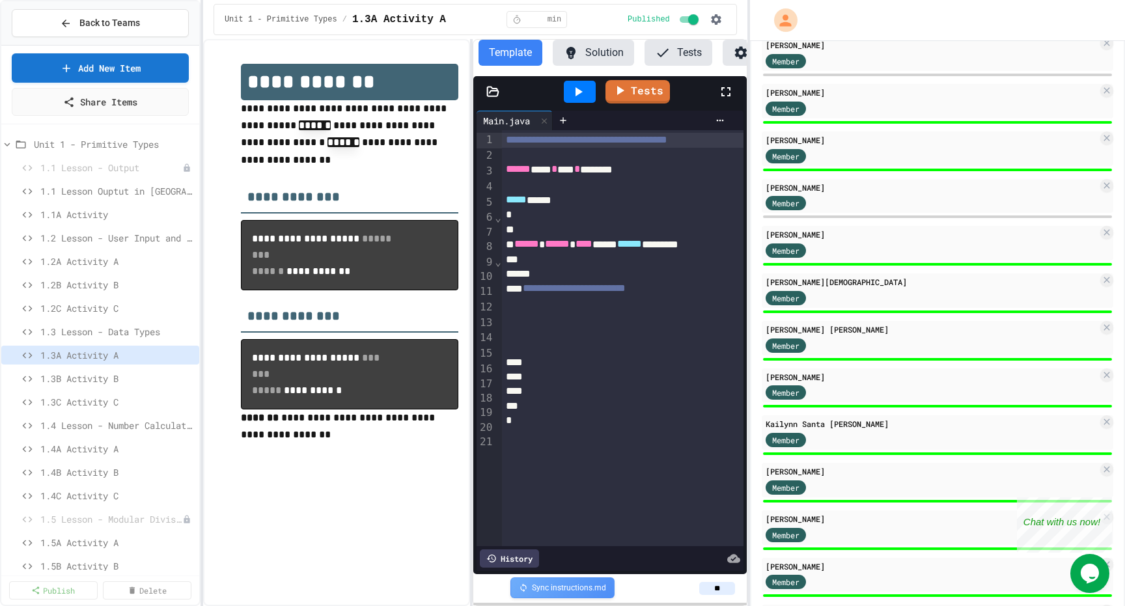
scroll to position [267, 0]
click at [76, 375] on span "1.3B Activity B" at bounding box center [110, 379] width 141 height 14
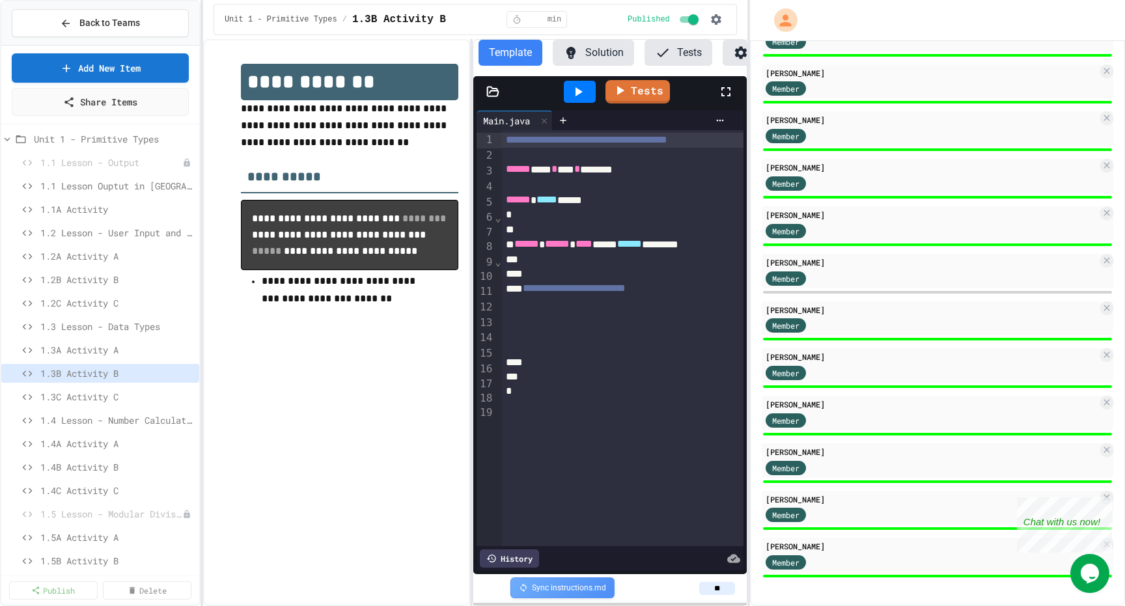
scroll to position [5, 0]
click at [87, 394] on span "1.3C Activity C" at bounding box center [110, 397] width 141 height 14
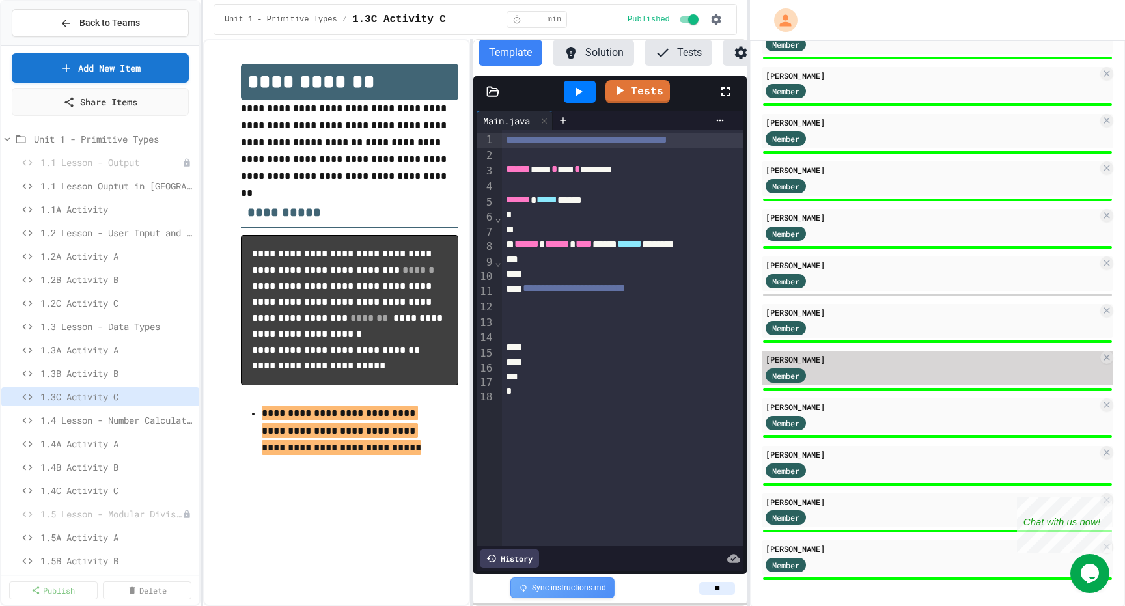
scroll to position [762, 0]
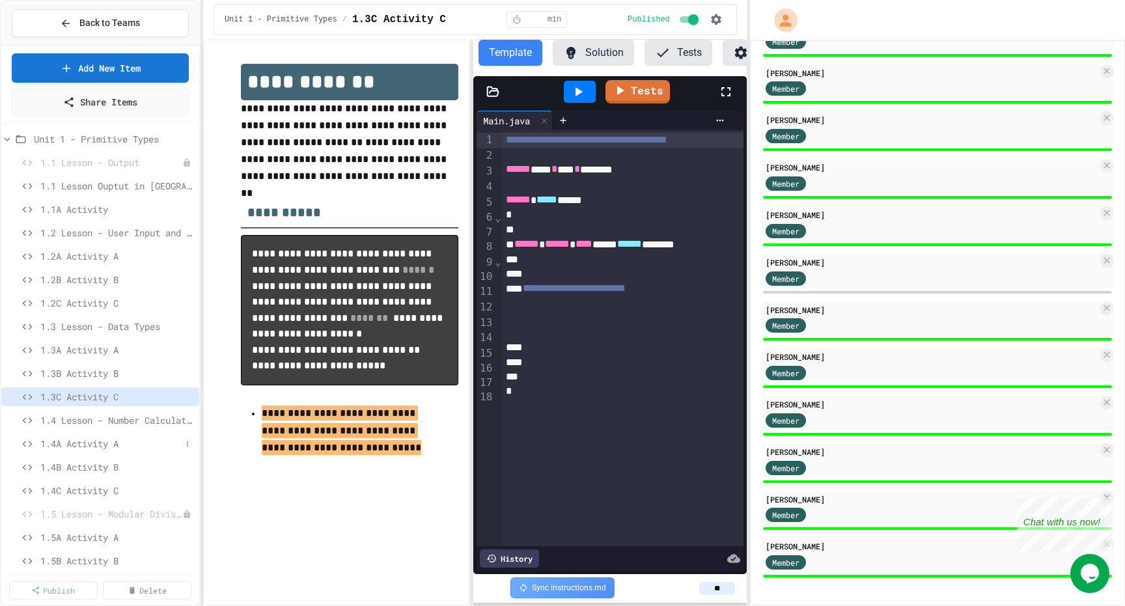
click at [76, 441] on span "1.4A Activity A" at bounding box center [110, 444] width 141 height 14
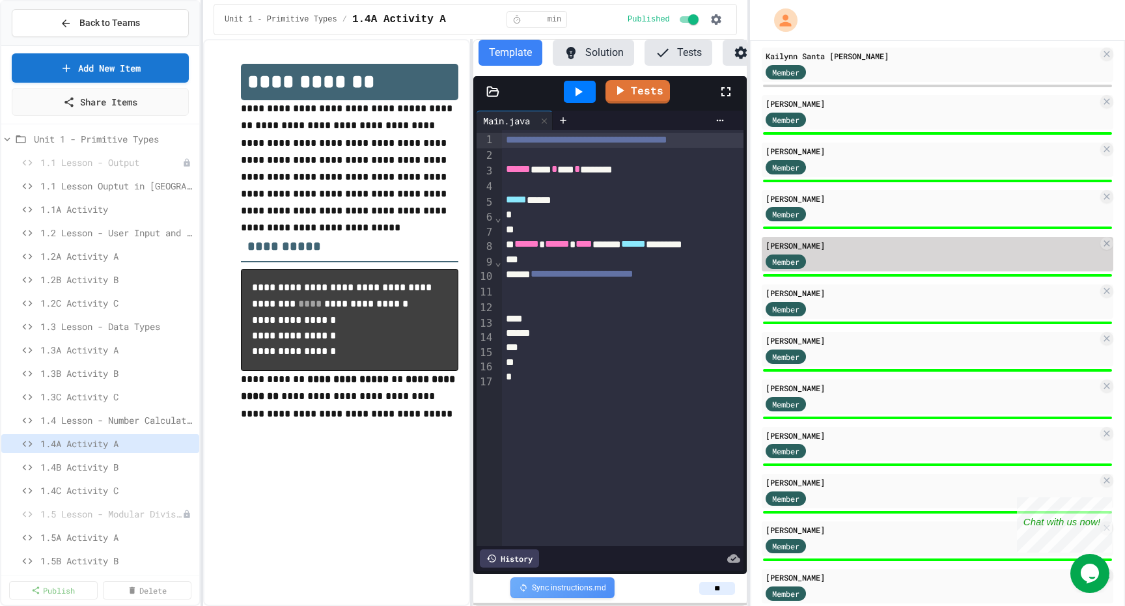
scroll to position [655, 0]
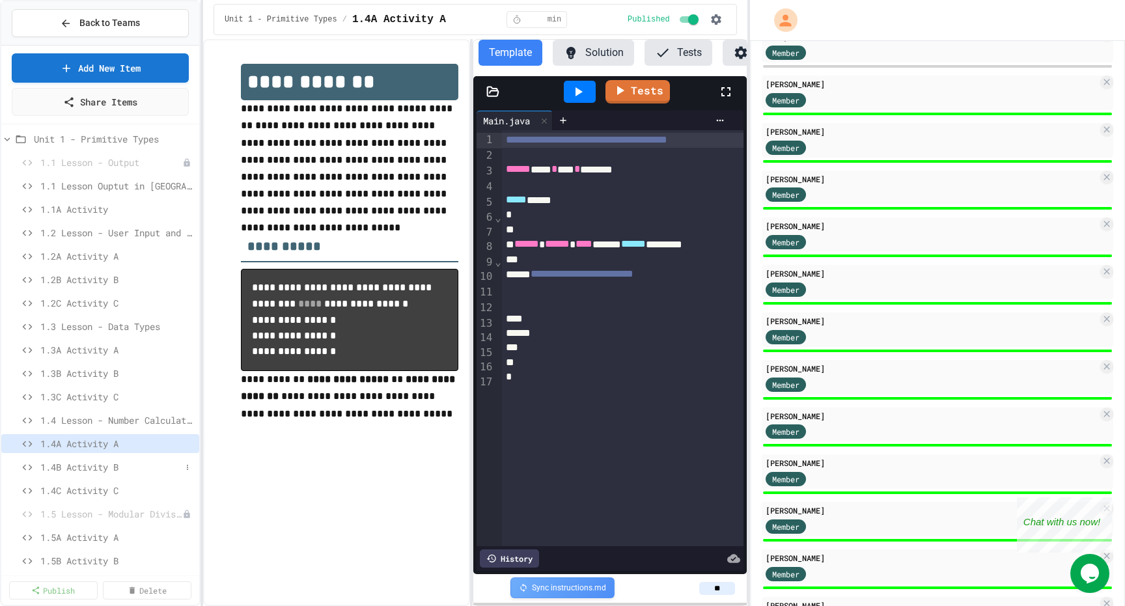
click at [82, 472] on span "1.4B Activity B" at bounding box center [110, 467] width 141 height 14
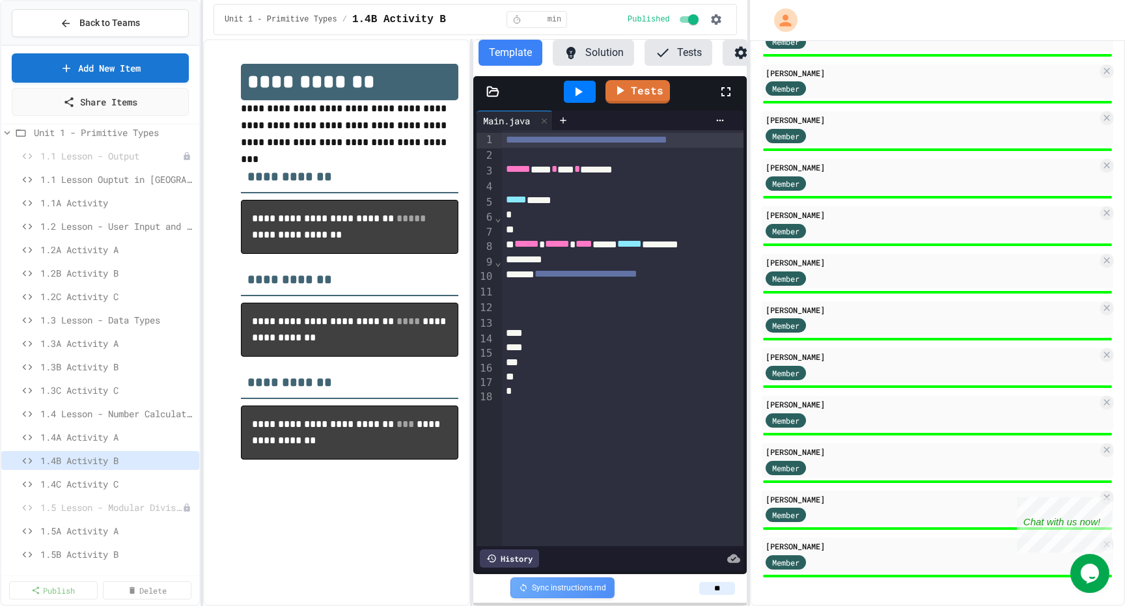
scroll to position [12, 0]
click at [84, 482] on div "Unit 1 - Primitive Types 1.1 Lesson - Output 1.1 Lesson Ouptut in Java 1.1A Act…" at bounding box center [100, 350] width 198 height 441
click at [84, 482] on span "1.4C Activity C" at bounding box center [117, 484] width 154 height 14
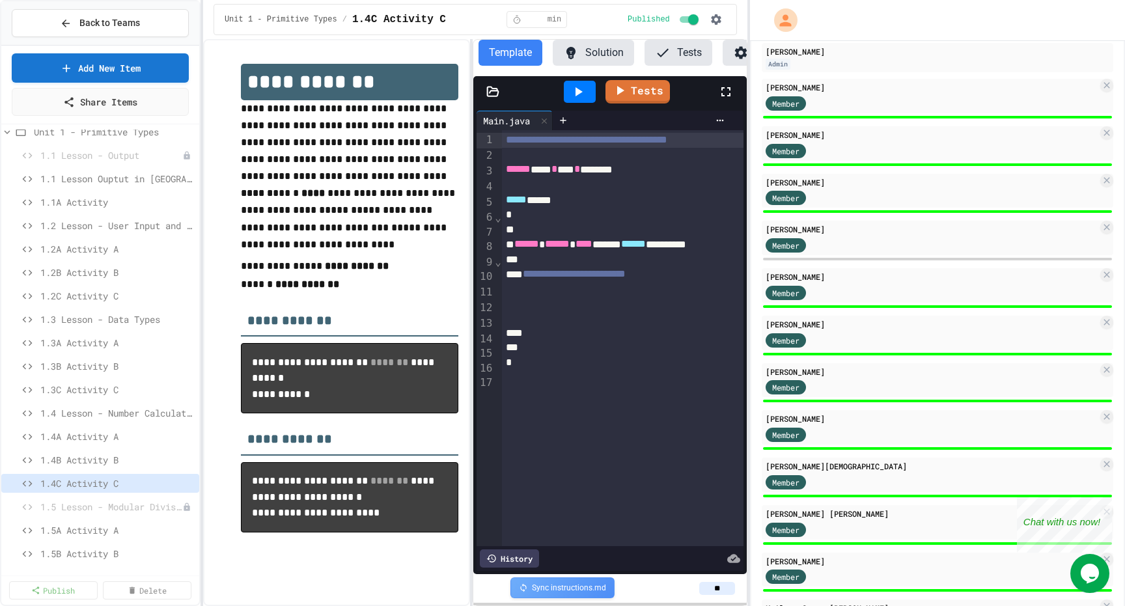
scroll to position [82, 0]
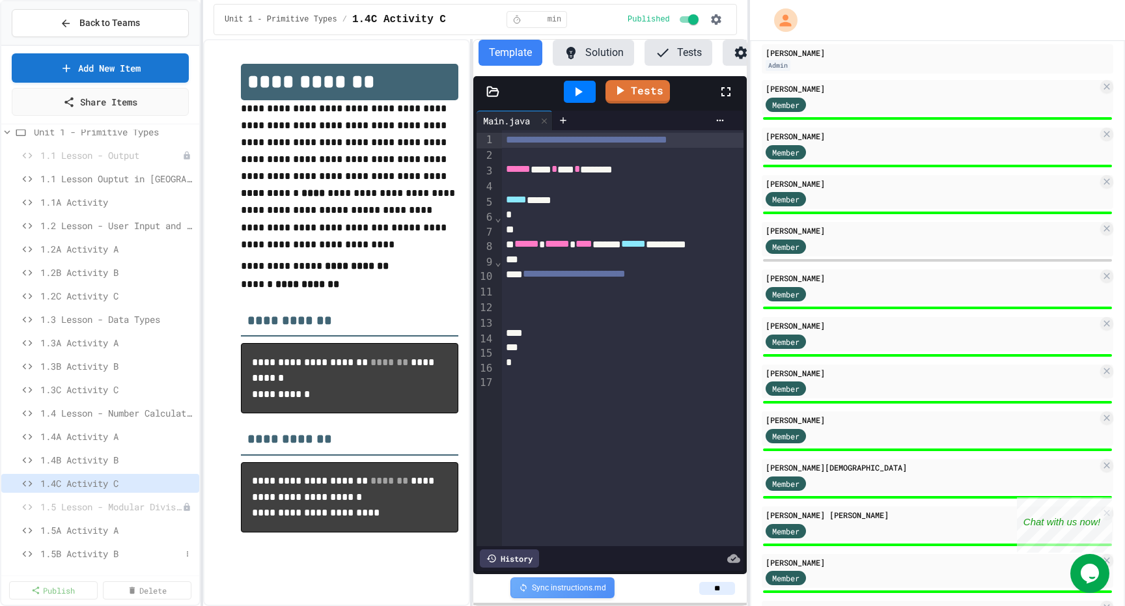
click at [83, 538] on span "1.5B Activity B" at bounding box center [110, 554] width 141 height 14
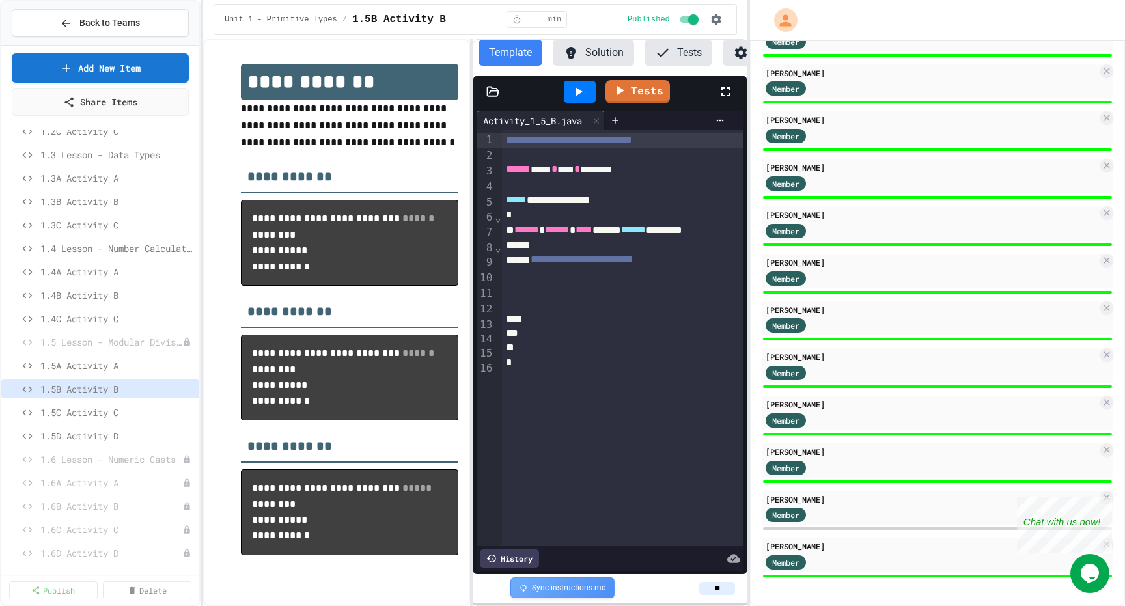
scroll to position [178, 0]
click at [89, 410] on span "1.5C Activity C" at bounding box center [110, 412] width 141 height 14
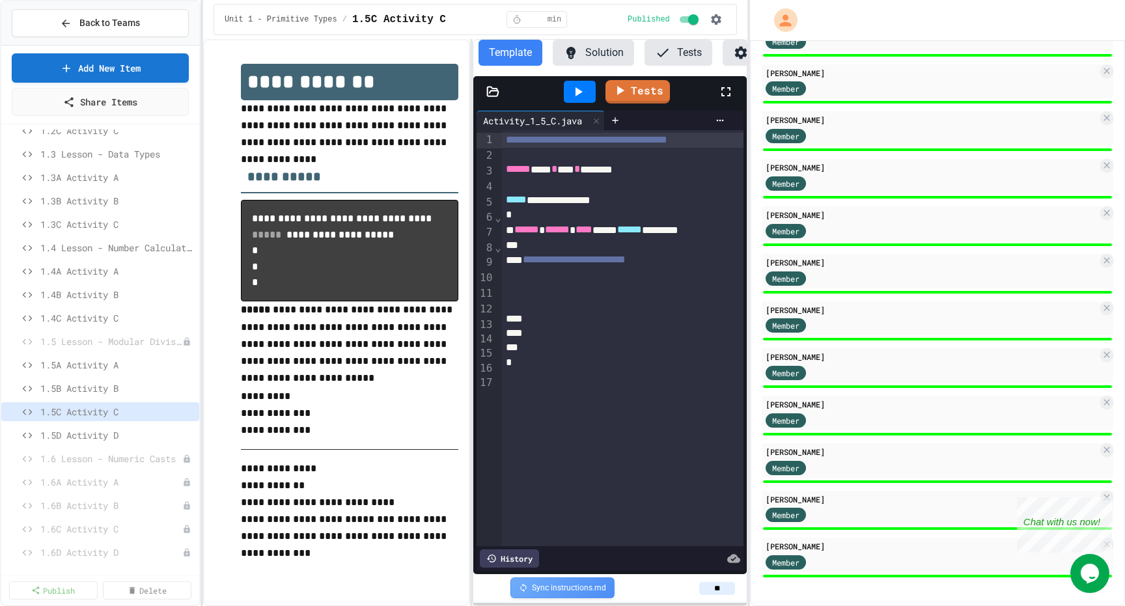
click at [615, 341] on div at bounding box center [623, 333] width 242 height 14
